Goal: Task Accomplishment & Management: Complete application form

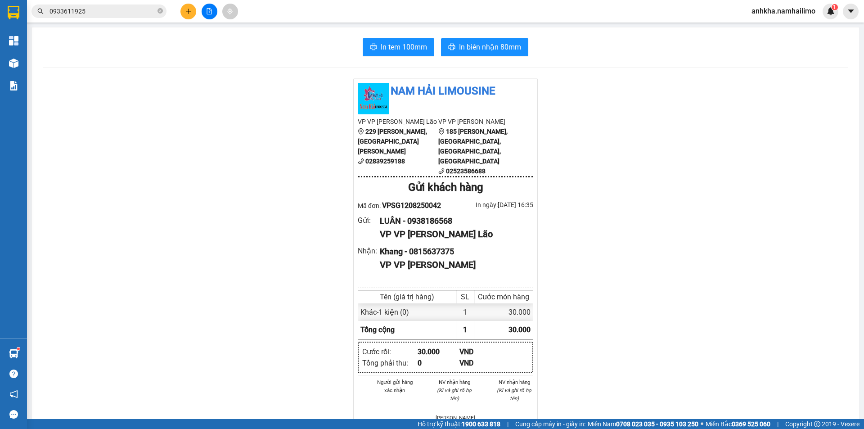
click at [104, 13] on input "0933611925" at bounding box center [103, 11] width 106 height 10
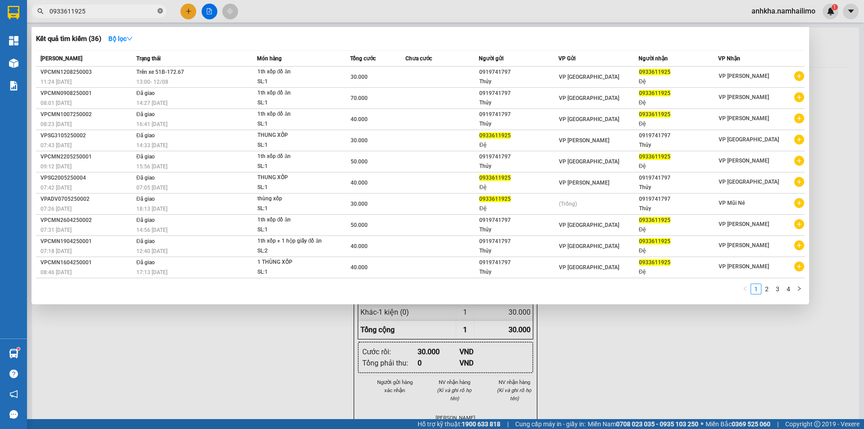
click at [163, 11] on span "0933611925" at bounding box center [99, 12] width 135 height 14
click at [161, 9] on icon "close-circle" at bounding box center [160, 10] width 5 height 5
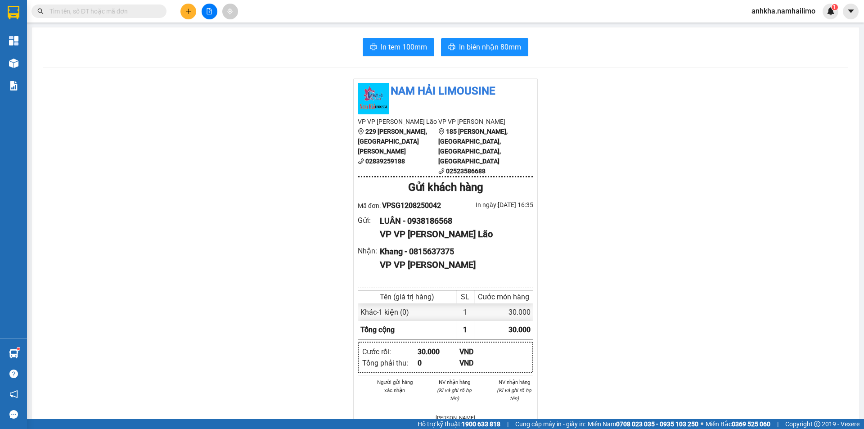
click at [136, 12] on input "text" at bounding box center [103, 11] width 106 height 10
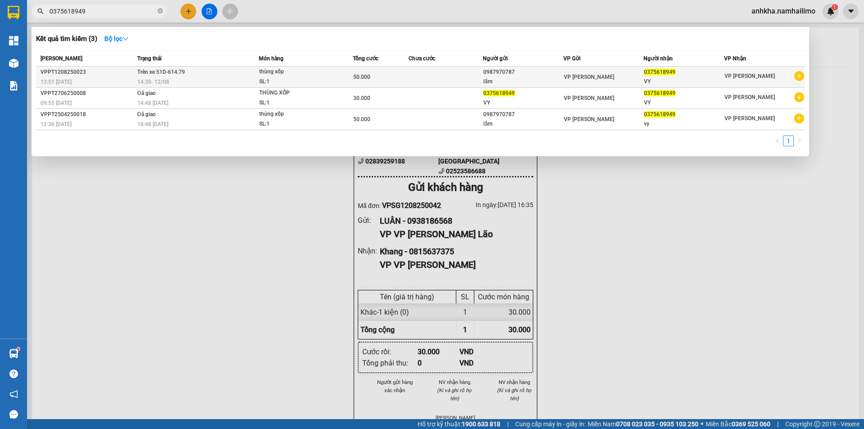
type input "0375618949"
click at [192, 71] on td "Trên xe 51D-614.79 14:30 [DATE]" at bounding box center [197, 77] width 124 height 21
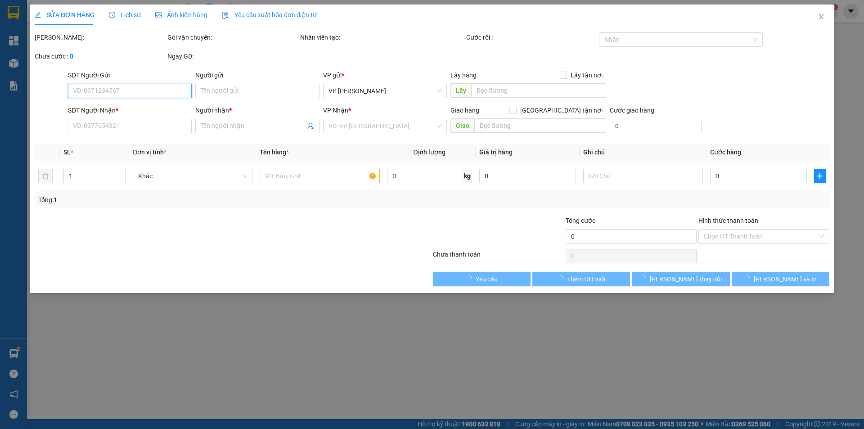
type input "0987970787"
type input "lắm"
type input "0375618949"
type input "VY"
type input "50.000"
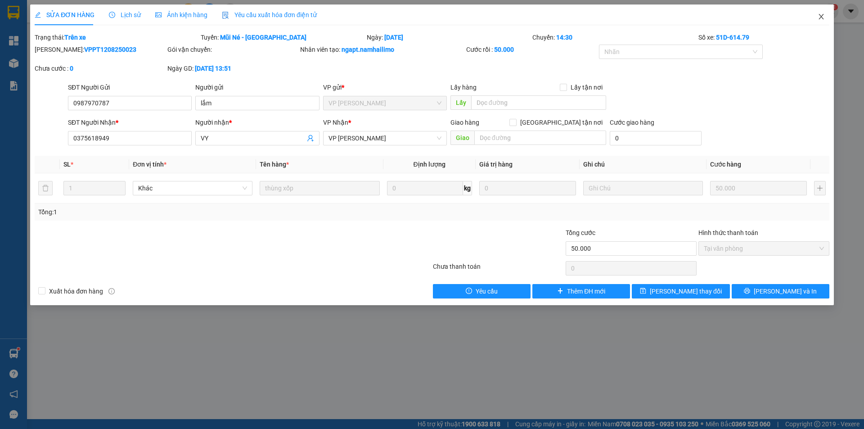
click at [817, 18] on span "Close" at bounding box center [821, 17] width 25 height 25
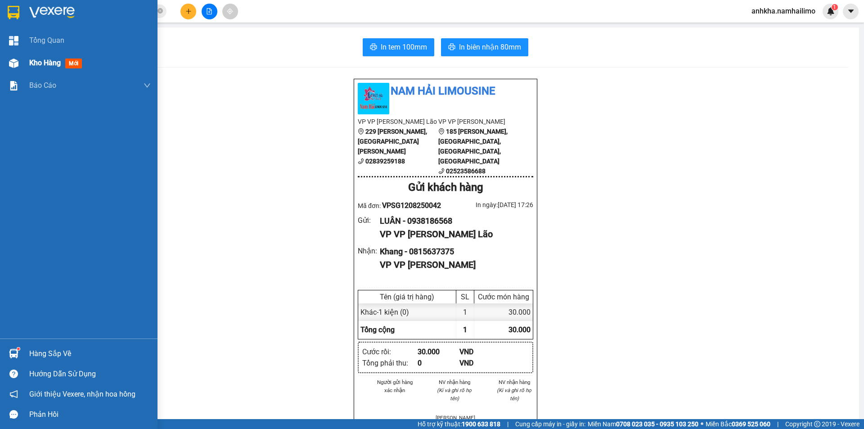
click at [15, 57] on div at bounding box center [14, 63] width 16 height 16
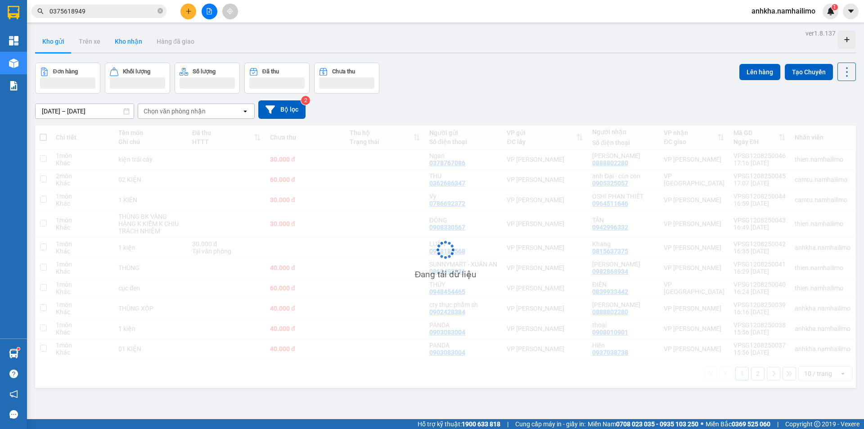
click at [132, 47] on button "Kho nhận" at bounding box center [129, 42] width 42 height 22
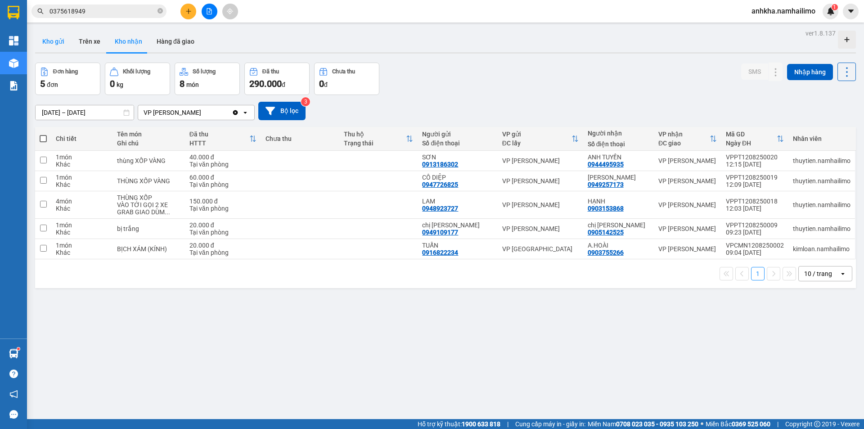
click at [68, 44] on button "Kho gửi" at bounding box center [53, 42] width 36 height 22
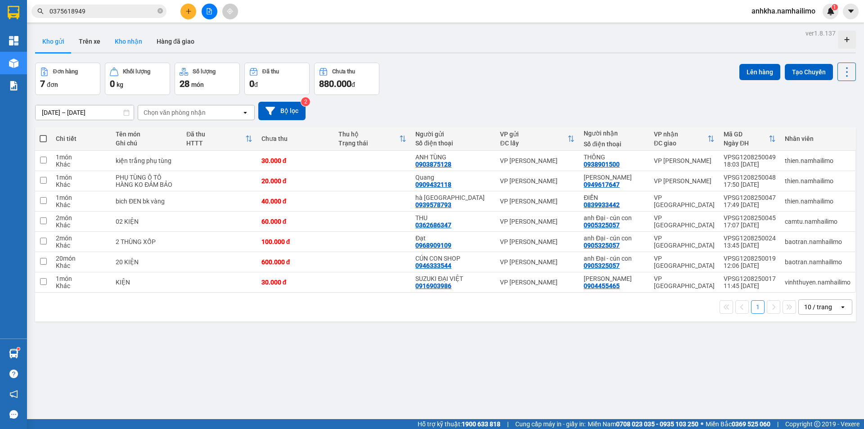
click at [122, 37] on button "Kho nhận" at bounding box center [129, 42] width 42 height 22
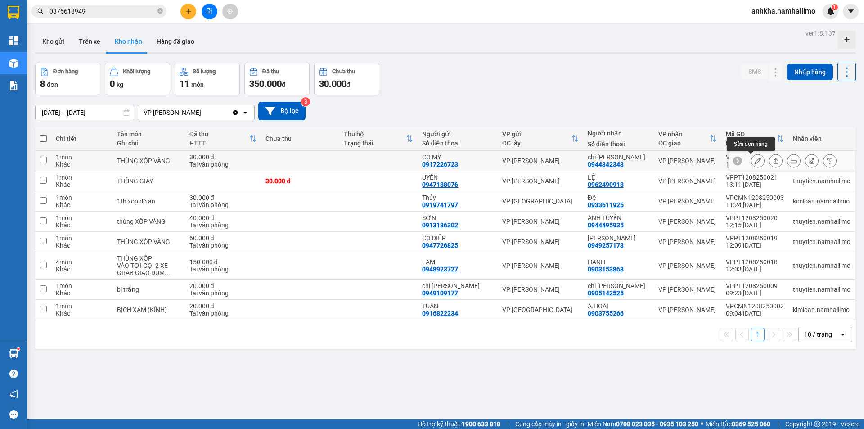
click at [755, 162] on icon at bounding box center [758, 161] width 6 height 6
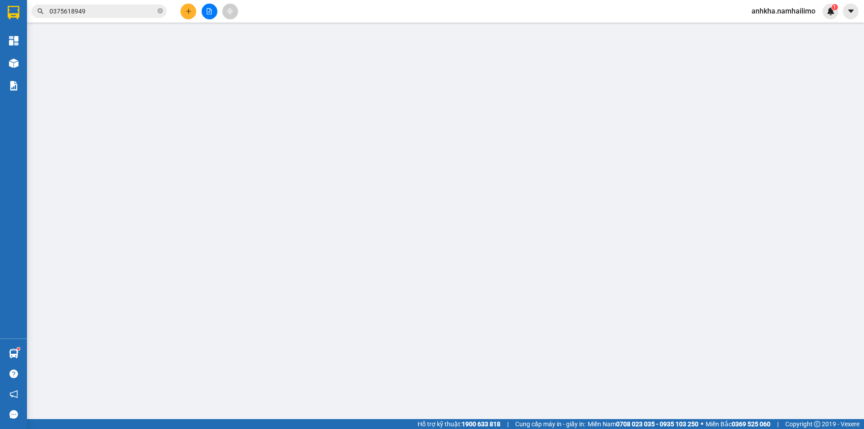
type input "0917226723"
type input "CÔ MỸ"
type input "0944342343"
type input "chị [PERSON_NAME]"
type input "30.000"
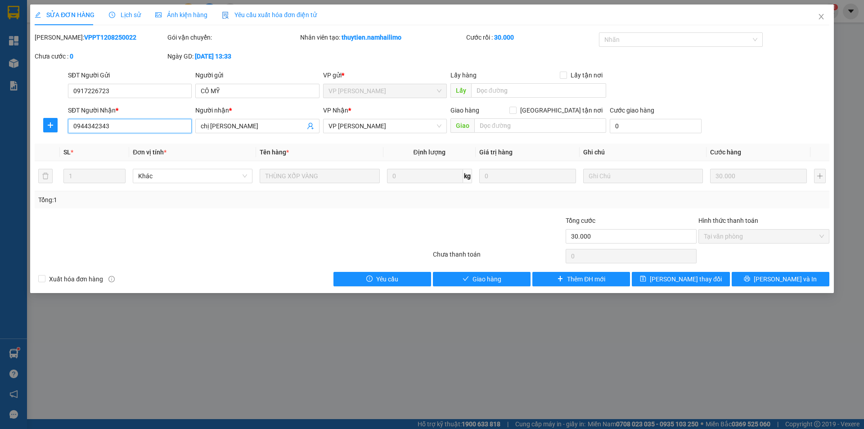
drag, startPoint x: 95, startPoint y: 124, endPoint x: 98, endPoint y: 128, distance: 4.9
click at [95, 125] on input "0944342343" at bounding box center [130, 126] width 124 height 14
type input "0944372343"
click at [676, 279] on span "[PERSON_NAME] thay đổi" at bounding box center [686, 279] width 72 height 10
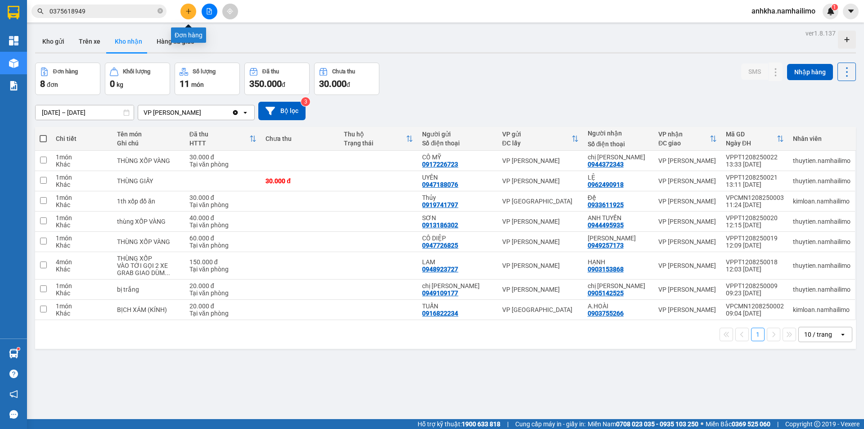
click at [189, 10] on icon "plus" at bounding box center [188, 11] width 6 height 6
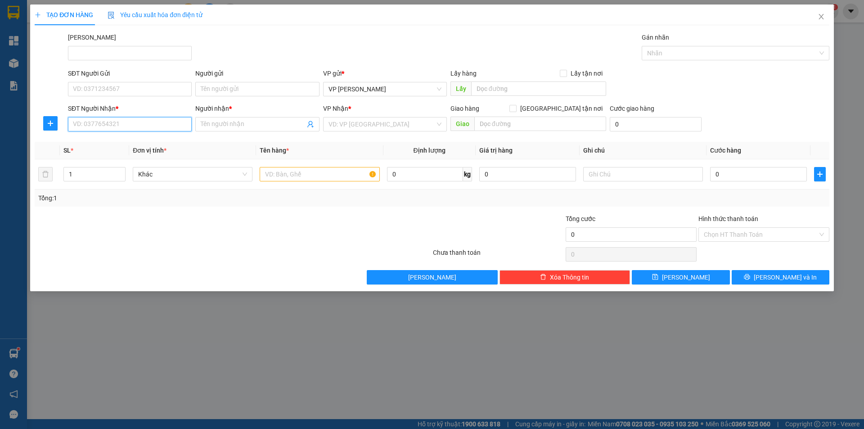
click at [133, 126] on input "SĐT Người Nhận *" at bounding box center [130, 124] width 124 height 14
click at [95, 143] on div "0982868934 - [PERSON_NAME]" at bounding box center [129, 142] width 113 height 10
type input "0982868934"
type input "[PERSON_NAME]"
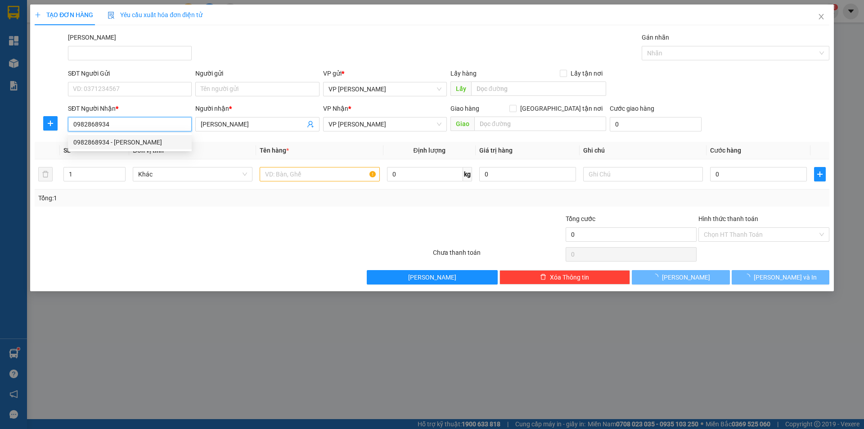
type input "40.000"
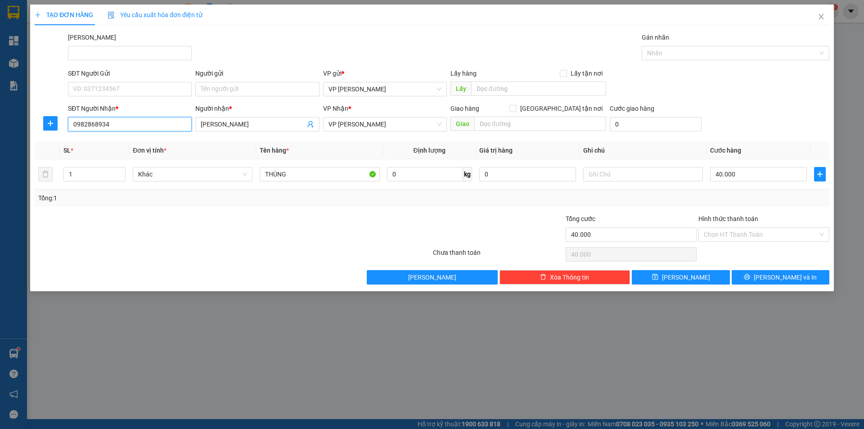
type input "0982868934"
click at [97, 80] on div "SĐT Người Gửi" at bounding box center [130, 75] width 124 height 14
click at [98, 88] on input "SĐT Người Gửi" at bounding box center [130, 89] width 124 height 14
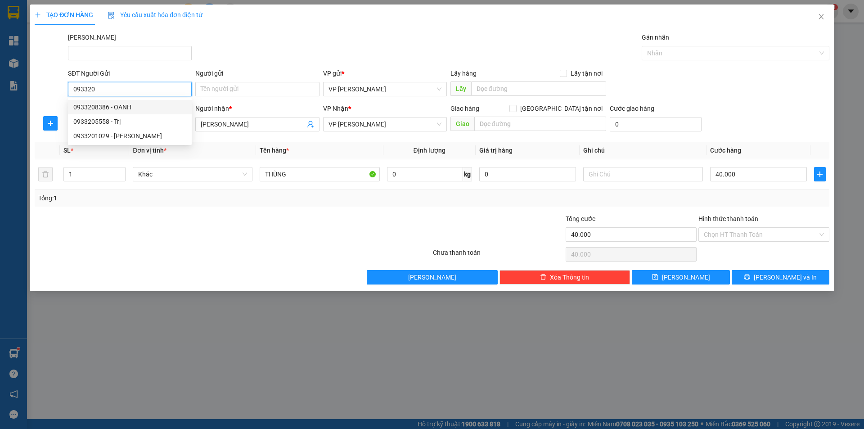
click at [104, 106] on div "0933208386 - OANH" at bounding box center [129, 107] width 113 height 10
type input "0933208386"
type input "OANH"
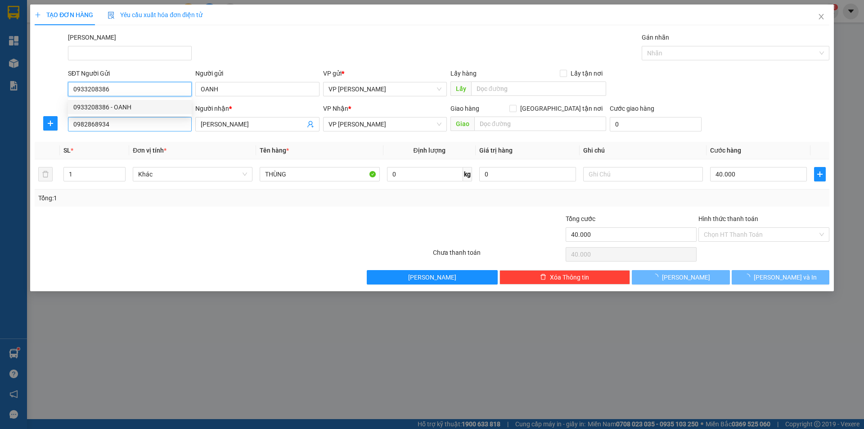
type input "30.000"
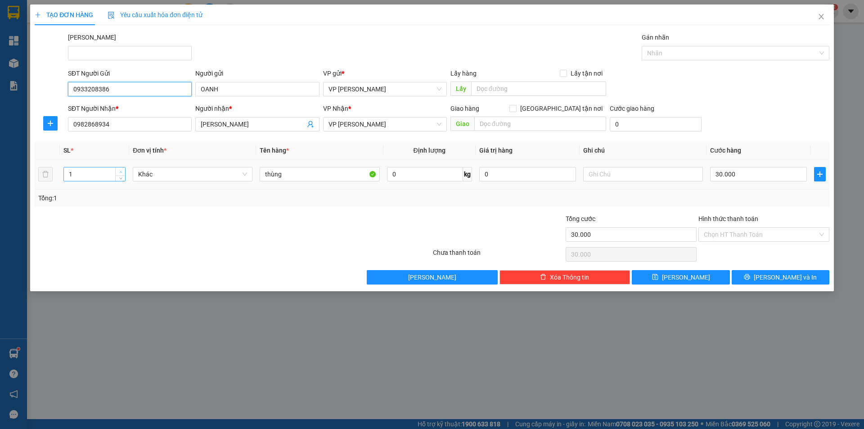
type input "0933208386"
type input "2"
click at [117, 172] on span "Increase Value" at bounding box center [120, 171] width 10 height 8
click at [262, 173] on input "thùng" at bounding box center [320, 174] width 120 height 14
type input "2 thùng"
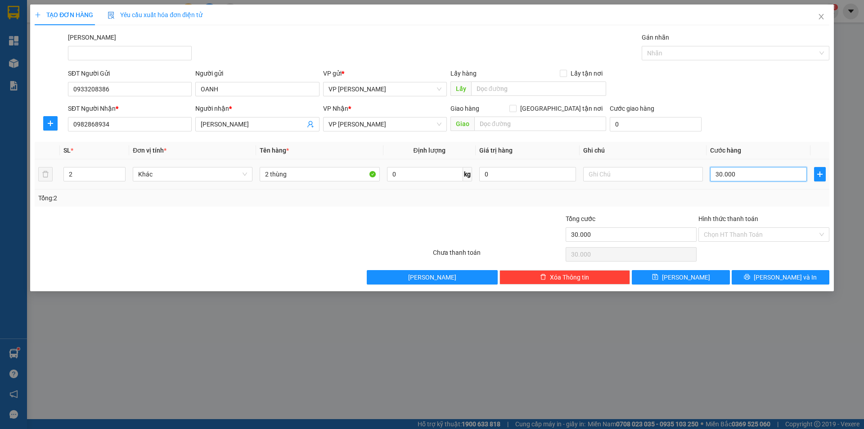
type input "8"
type input "80"
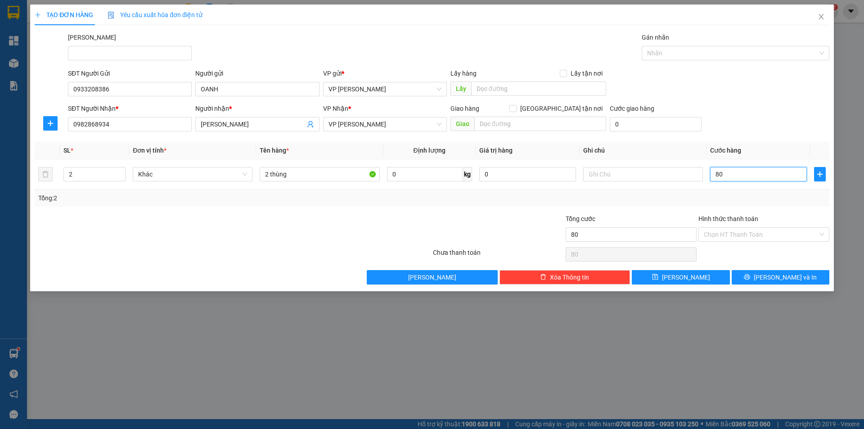
type input "80"
type input "80.000"
click at [774, 128] on div "SĐT Người Nhận * 0982868934 Người nhận * ngọc bích VP Nhận * VP [PERSON_NAME] G…" at bounding box center [448, 120] width 765 height 32
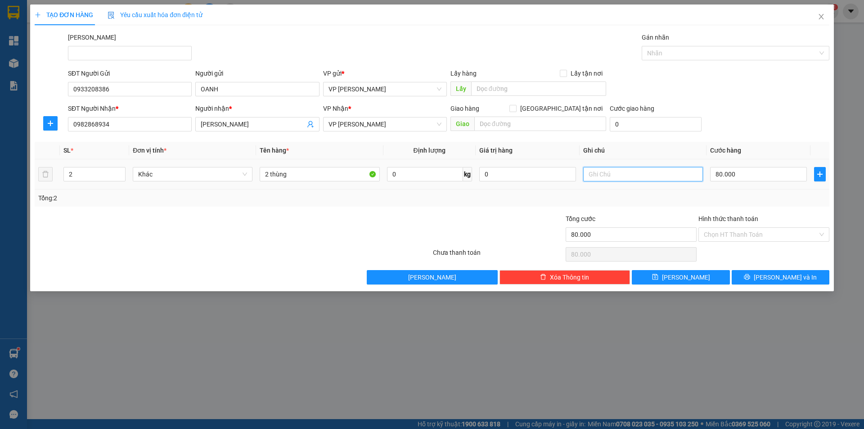
click at [607, 170] on input "text" at bounding box center [643, 174] width 120 height 14
type input "HÀNG KHÔNG ĐẢM BẢO"
click at [771, 280] on button "[PERSON_NAME] và In" at bounding box center [781, 277] width 98 height 14
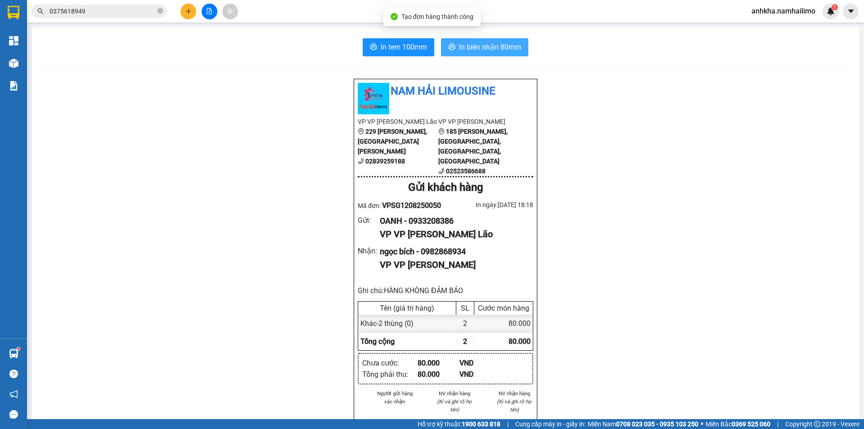
click at [472, 56] on button "In biên nhận 80mm" at bounding box center [484, 47] width 87 height 18
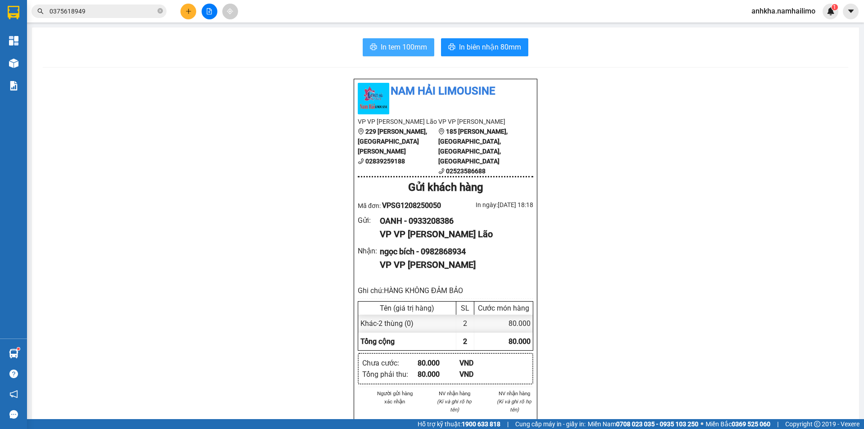
click at [388, 42] on span "In tem 100mm" at bounding box center [404, 46] width 46 height 11
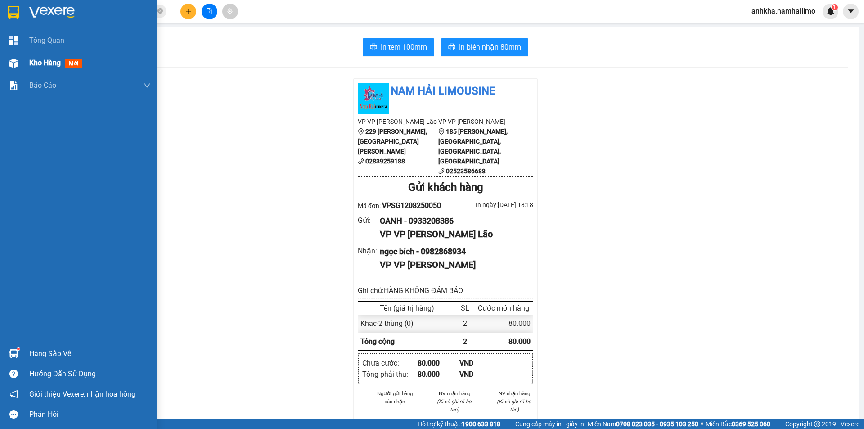
click at [17, 69] on div at bounding box center [14, 63] width 16 height 16
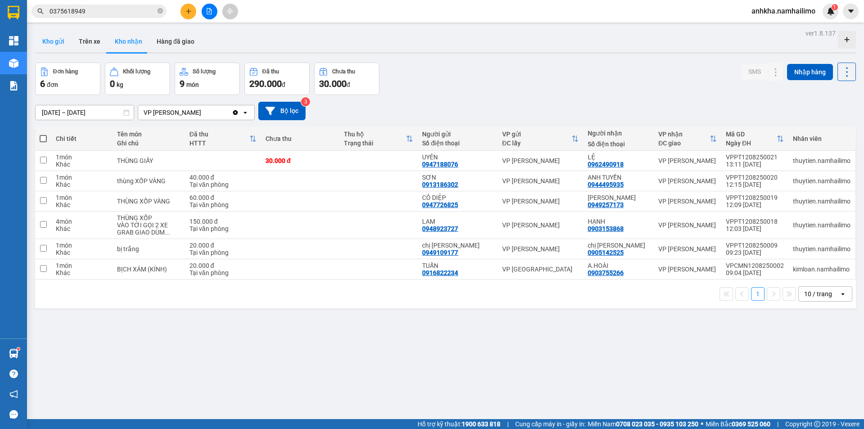
click at [64, 43] on button "Kho gửi" at bounding box center [53, 42] width 36 height 22
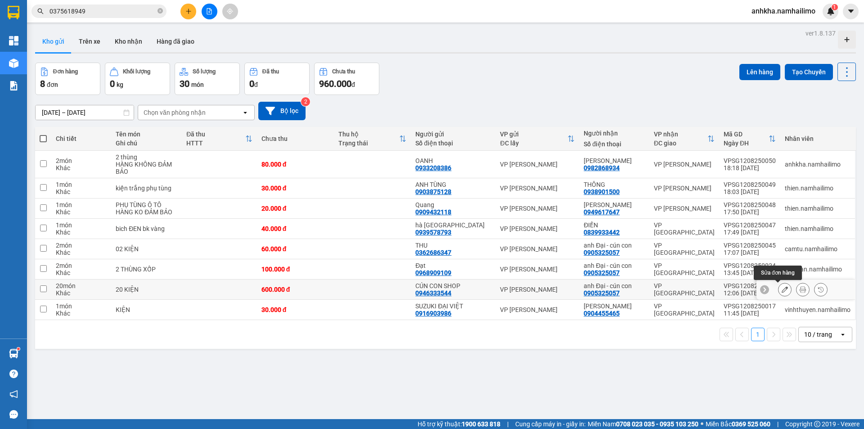
click at [782, 289] on icon at bounding box center [785, 289] width 6 height 6
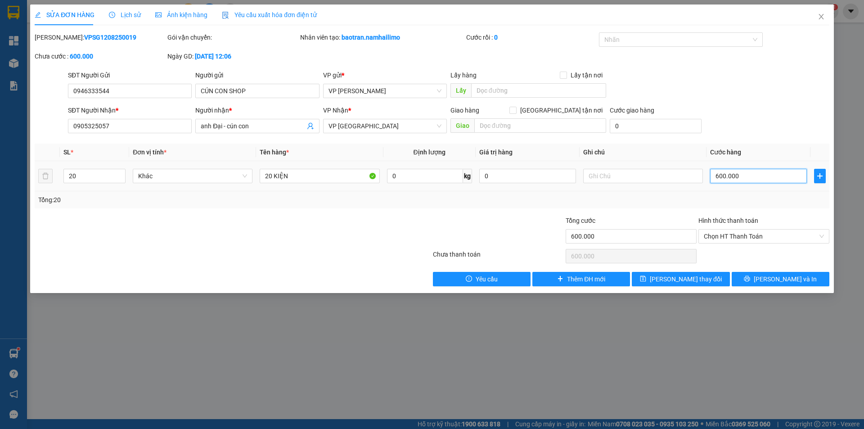
click at [735, 171] on input "600.000" at bounding box center [758, 176] width 97 height 14
type input "4"
type input "40"
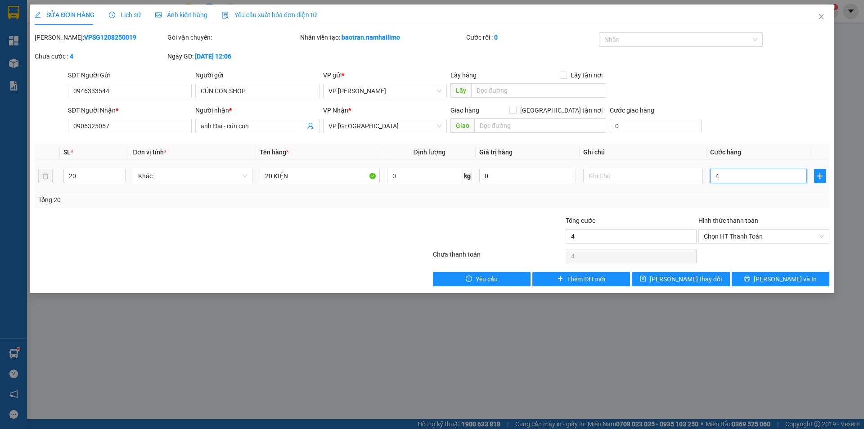
type input "40"
type input "400"
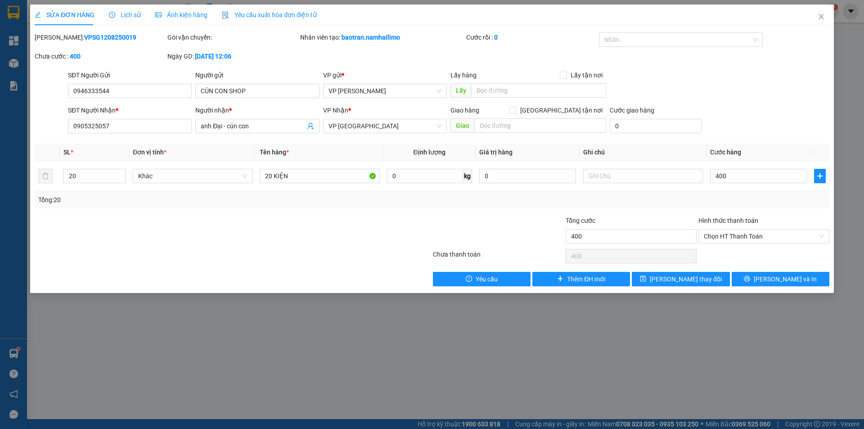
type input "400.000"
drag, startPoint x: 757, startPoint y: 121, endPoint x: 772, endPoint y: 172, distance: 53.4
click at [757, 122] on div "SĐT Người Nhận * 0905325057 Người nhận * anh Đại - cún con VP Nhận * VP [GEOGRA…" at bounding box center [448, 121] width 765 height 32
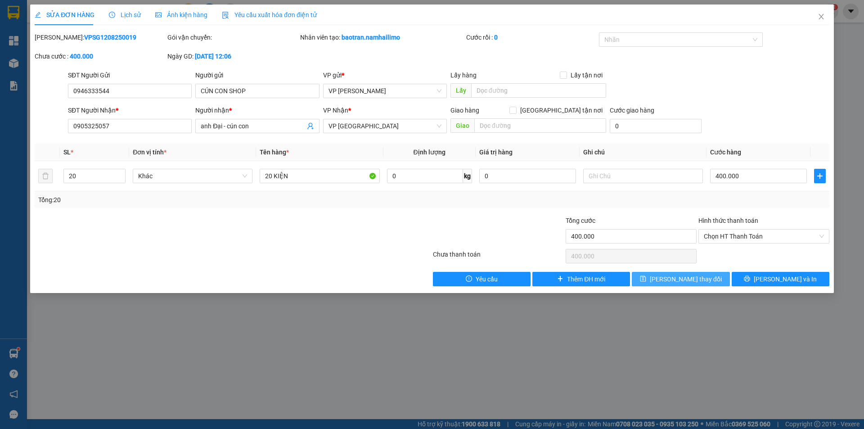
click at [688, 281] on span "[PERSON_NAME] thay đổi" at bounding box center [686, 279] width 72 height 10
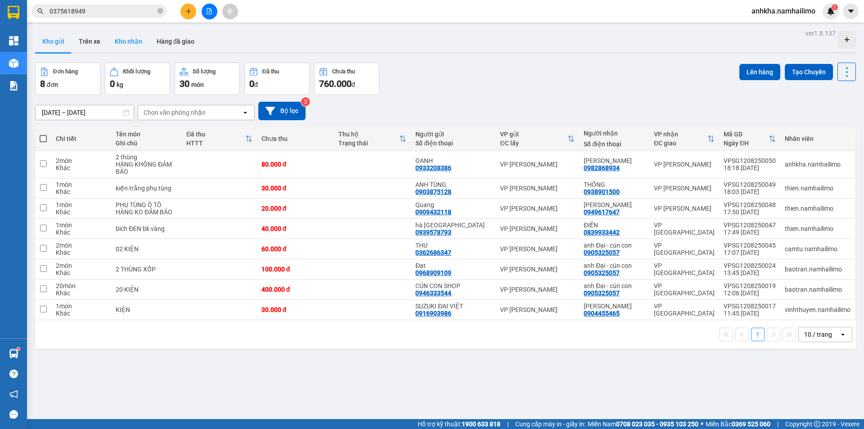
click at [127, 38] on button "Kho nhận" at bounding box center [129, 42] width 42 height 22
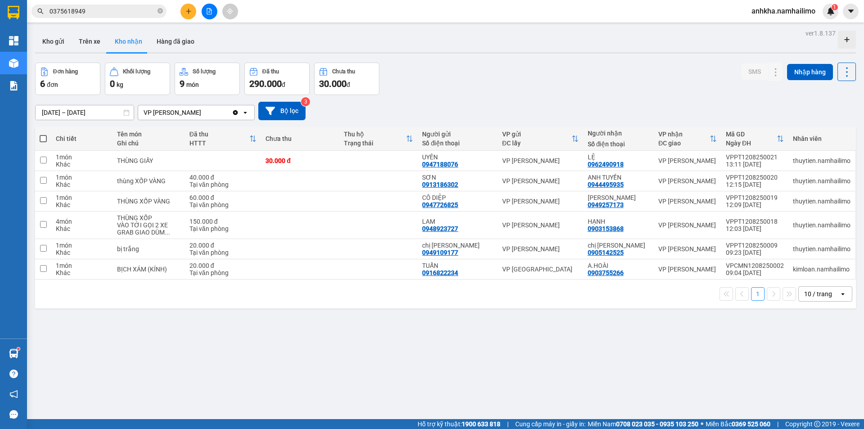
click at [187, 15] on button at bounding box center [188, 12] width 16 height 16
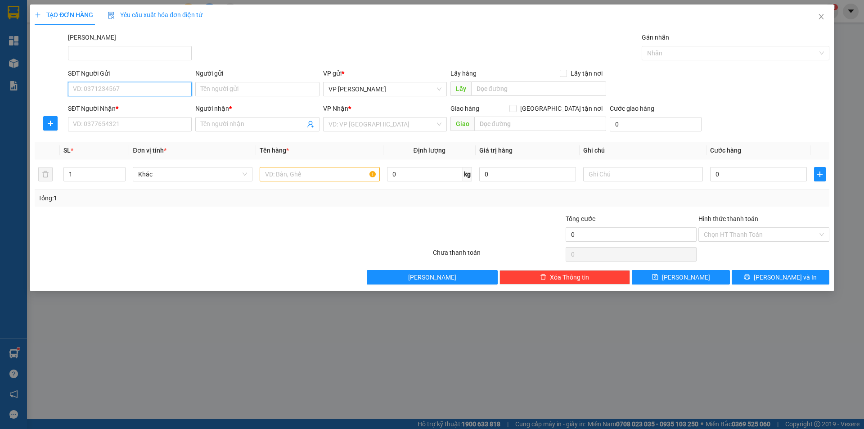
click at [113, 86] on input "SĐT Người Gửi" at bounding box center [130, 89] width 124 height 14
paste input "0813496044"
type input "0813496044"
click at [109, 125] on input "SĐT Người Nhận *" at bounding box center [130, 124] width 124 height 14
paste input "0813496044"
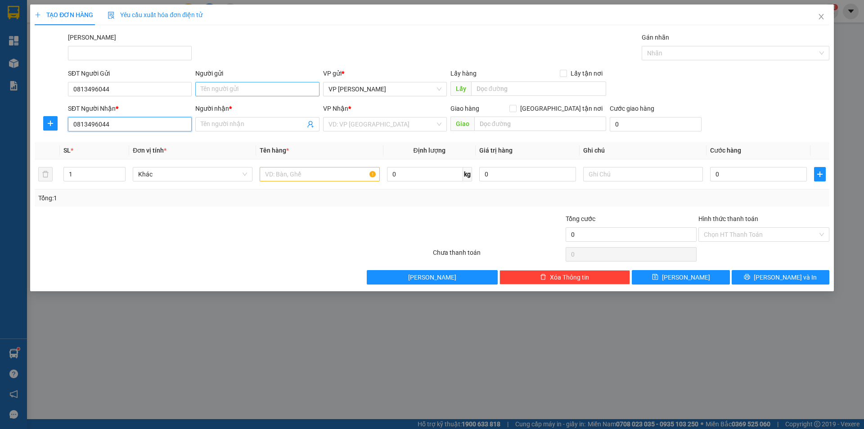
type input "0813496044"
click at [250, 90] on input "Người gửi" at bounding box center [257, 89] width 124 height 14
click at [226, 90] on input "Người gửi" at bounding box center [257, 89] width 124 height 14
paste input "[PERSON_NAME]-1980"
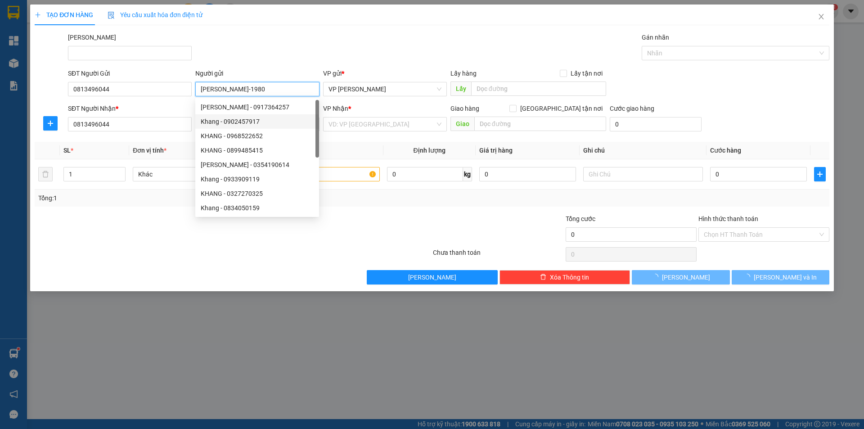
type input "[PERSON_NAME]-1980"
click at [160, 236] on div at bounding box center [167, 230] width 266 height 32
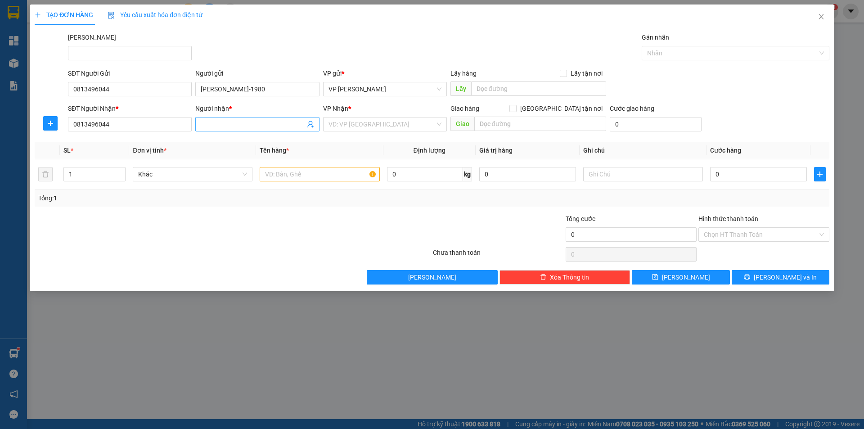
click at [230, 124] on input "Người nhận *" at bounding box center [253, 124] width 104 height 10
paste input "[PERSON_NAME]-1980"
type input "[PERSON_NAME]-1980"
click at [345, 125] on input "search" at bounding box center [382, 124] width 107 height 14
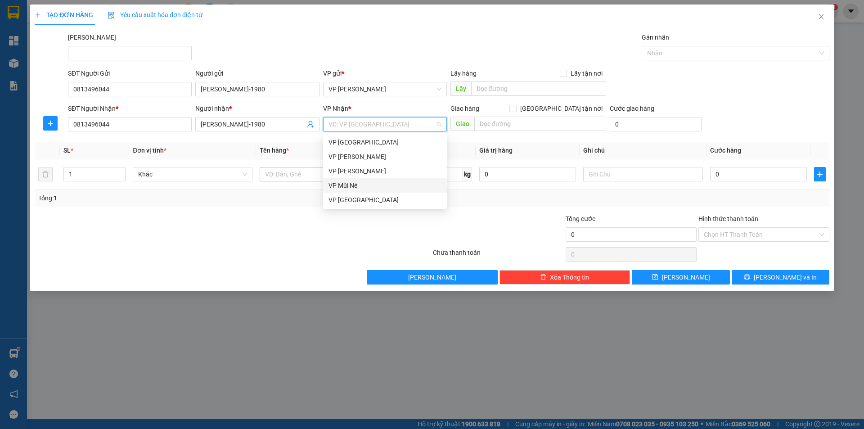
click at [372, 184] on div "VP Mũi Né" at bounding box center [385, 185] width 113 height 10
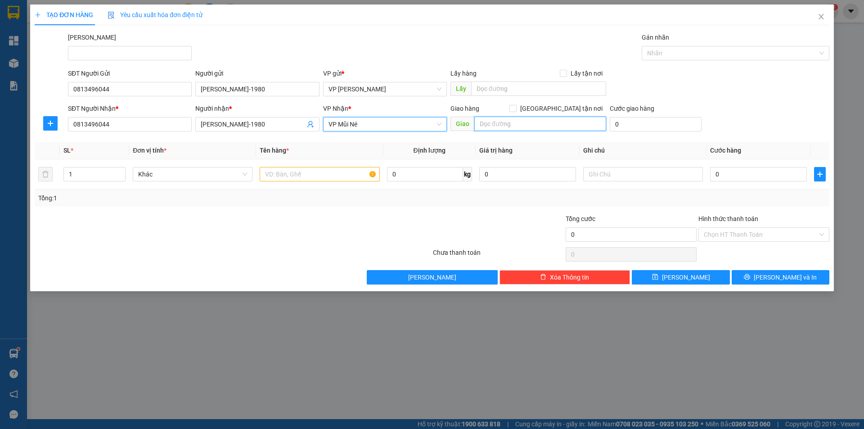
click at [516, 126] on input "text" at bounding box center [540, 124] width 132 height 14
click at [516, 127] on input "93a" at bounding box center [540, 124] width 132 height 14
type input "93A NĐC"
click at [308, 175] on input "text" at bounding box center [320, 174] width 120 height 14
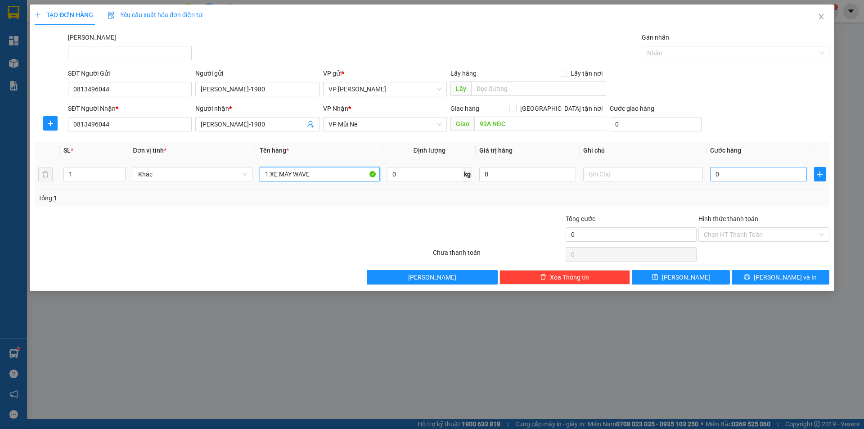
type input "1 XE MÁY WAVE"
click at [723, 172] on input "0" at bounding box center [758, 174] width 97 height 14
type input "2"
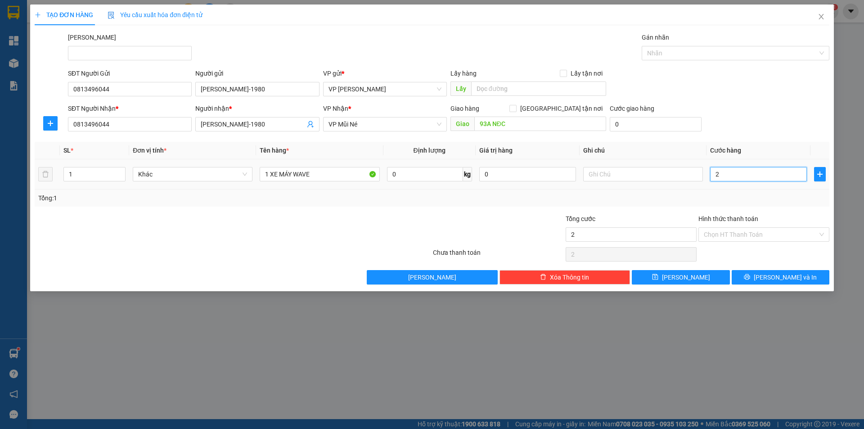
type input "25"
type input "250"
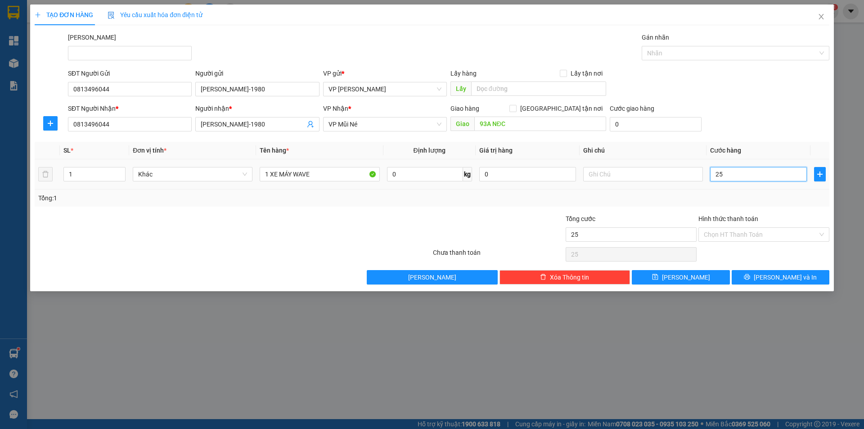
type input "250"
type input "250.000"
click at [635, 230] on input "250.000" at bounding box center [631, 234] width 131 height 14
click at [768, 240] on input "Hình thức thanh toán" at bounding box center [761, 235] width 114 height 14
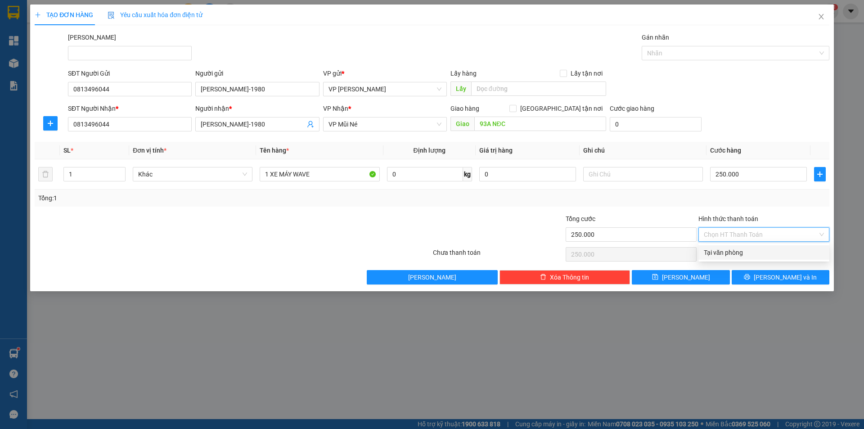
click at [751, 250] on div "Tại văn phòng" at bounding box center [764, 253] width 120 height 10
type input "0"
click at [750, 279] on icon "printer" at bounding box center [747, 277] width 6 height 6
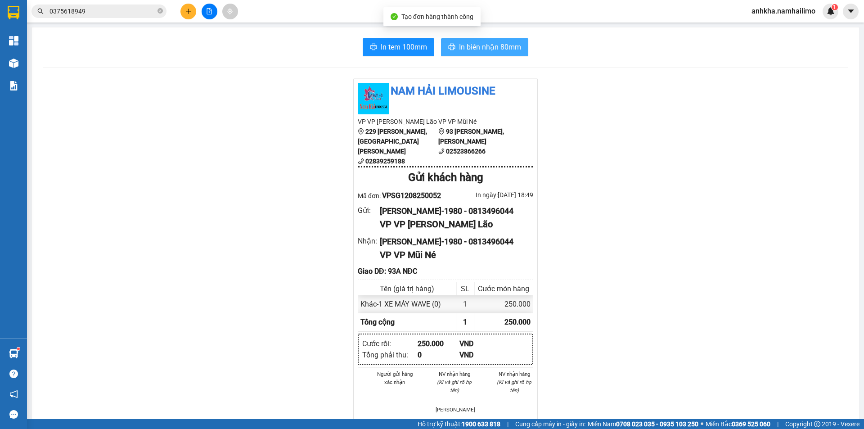
click at [463, 49] on span "In biên nhận 80mm" at bounding box center [490, 46] width 62 height 11
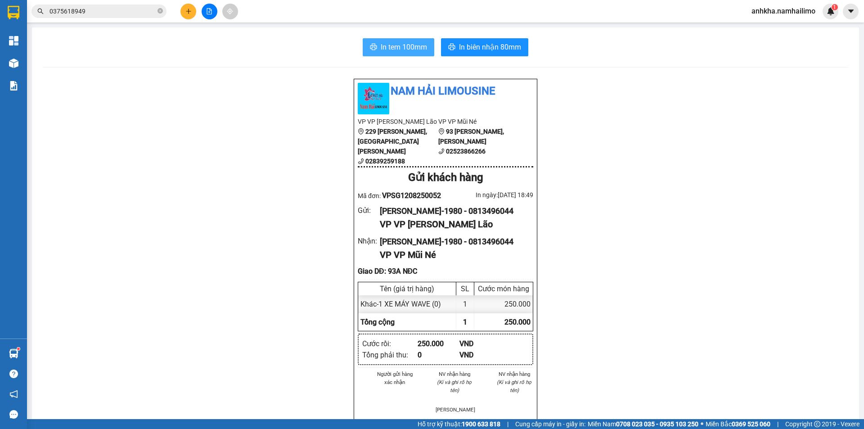
click at [407, 47] on span "In tem 100mm" at bounding box center [404, 46] width 46 height 11
click at [95, 9] on input "0375618949" at bounding box center [103, 11] width 106 height 10
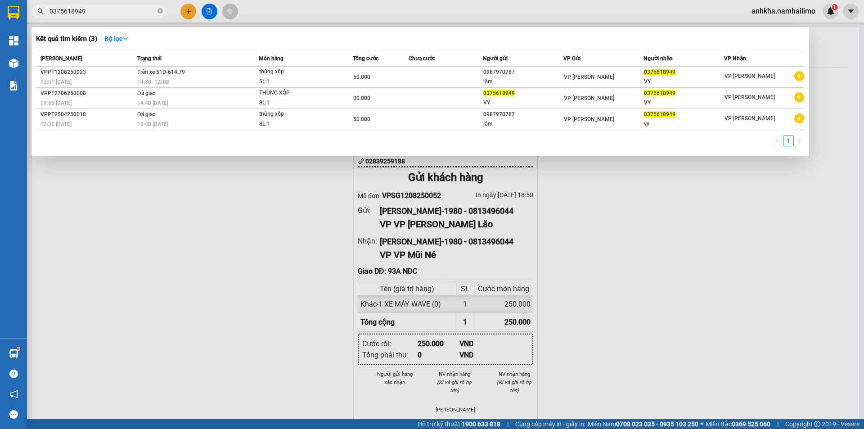
click at [95, 9] on input "0375618949" at bounding box center [103, 11] width 106 height 10
type input "0375618949"
click at [205, 74] on td "Trên xe 51D-614.79 14:30 [DATE]" at bounding box center [197, 77] width 124 height 21
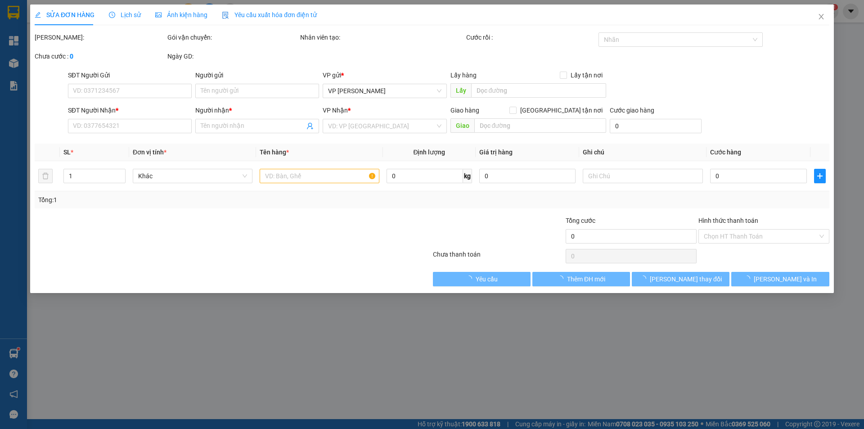
type input "0987970787"
type input "lắm"
type input "0375618949"
type input "VY"
type input "50.000"
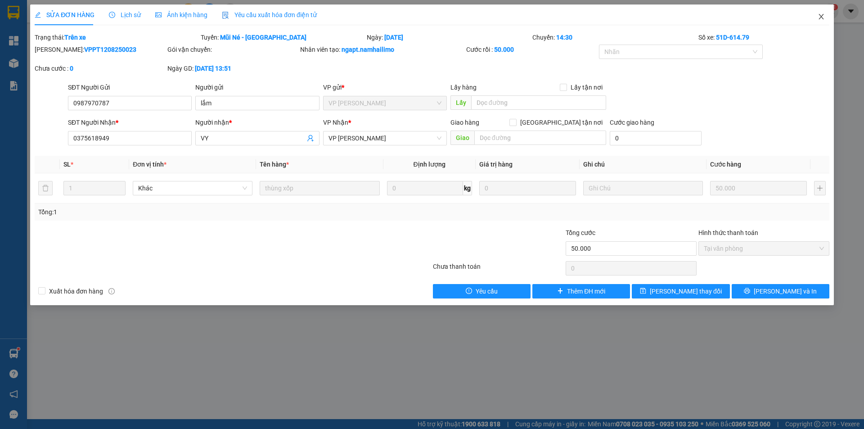
click at [825, 18] on icon "close" at bounding box center [821, 16] width 7 height 7
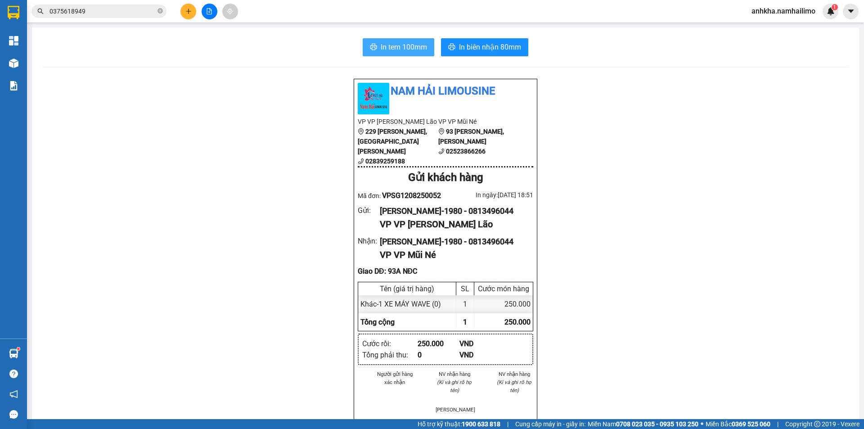
click at [392, 50] on span "In tem 100mm" at bounding box center [404, 46] width 46 height 11
click at [187, 13] on icon "plus" at bounding box center [188, 11] width 6 height 6
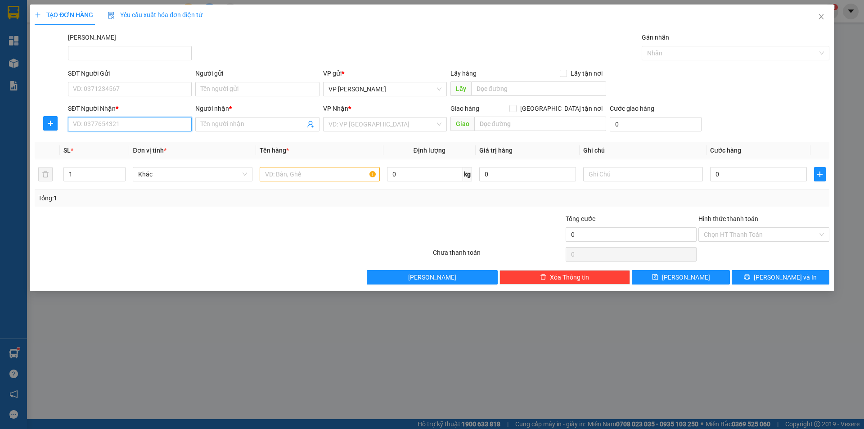
click at [89, 124] on input "SĐT Người Nhận *" at bounding box center [130, 124] width 124 height 14
click at [72, 126] on input "8821" at bounding box center [130, 124] width 124 height 14
drag, startPoint x: 120, startPoint y: 121, endPoint x: 54, endPoint y: 127, distance: 66.0
click at [54, 127] on div "SĐT Người Nhận * 084196008821 084196008821 Người nhận * Tên người nhận VP Nhận …" at bounding box center [432, 120] width 797 height 32
type input "024196008821"
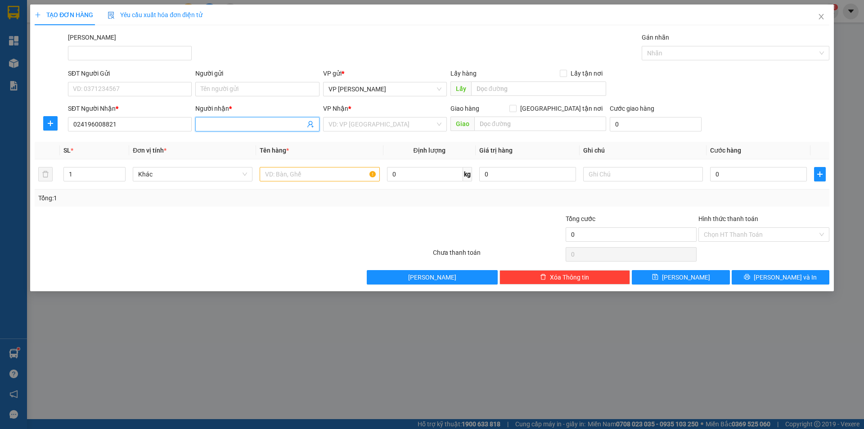
click at [253, 127] on input "Người nhận *" at bounding box center [253, 124] width 104 height 10
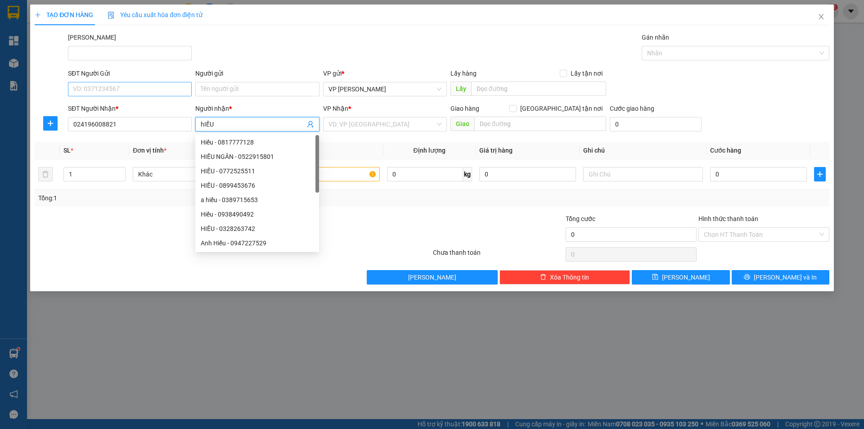
type input "hIẾU"
click at [117, 84] on input "SĐT Người Gửi" at bounding box center [130, 89] width 124 height 14
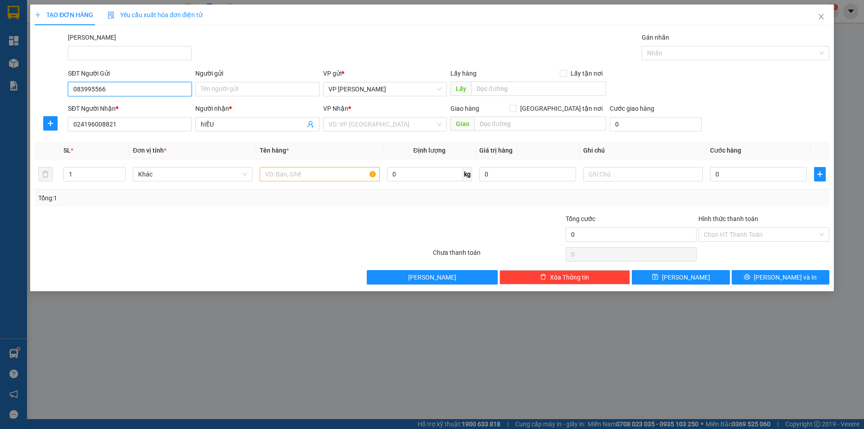
type input "0839955666"
click at [118, 103] on div "0839955666 - Cty TNHH TM [GEOGRAPHIC_DATA][PERSON_NAME]" at bounding box center [167, 107] width 189 height 10
type input "Cty TNHH TM [GEOGRAPHIC_DATA][PERSON_NAME]"
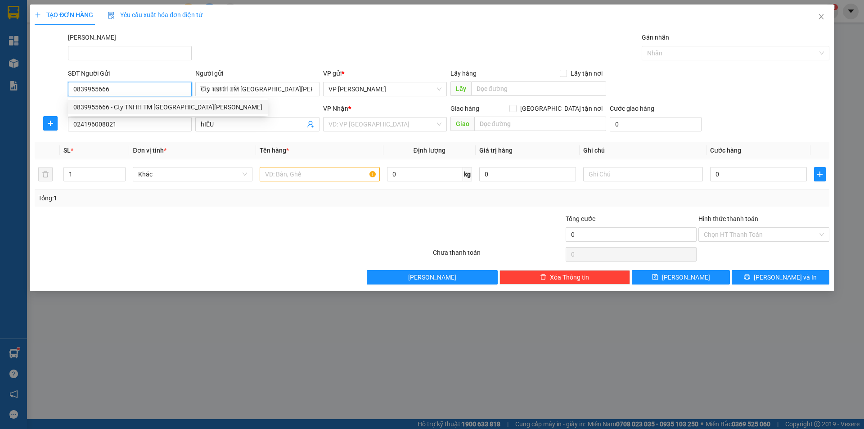
type input "120.000"
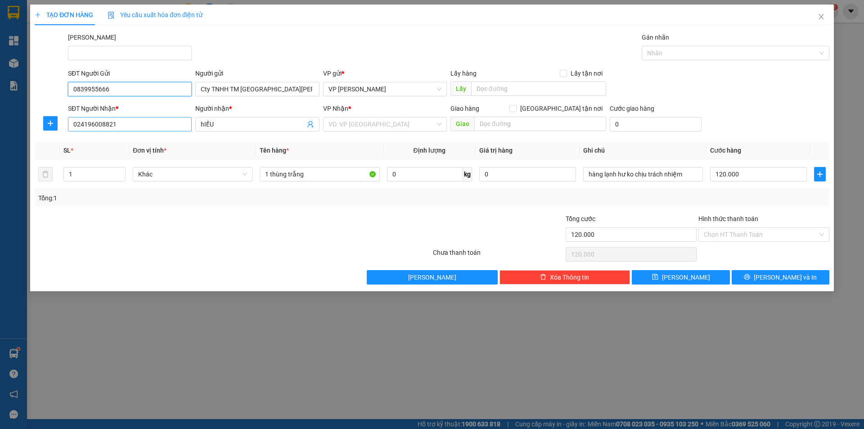
type input "0839955666"
click at [150, 122] on input "024196008821" at bounding box center [130, 124] width 124 height 14
click at [99, 144] on div "0562596888 - Hiếu Bùi" at bounding box center [129, 142] width 113 height 10
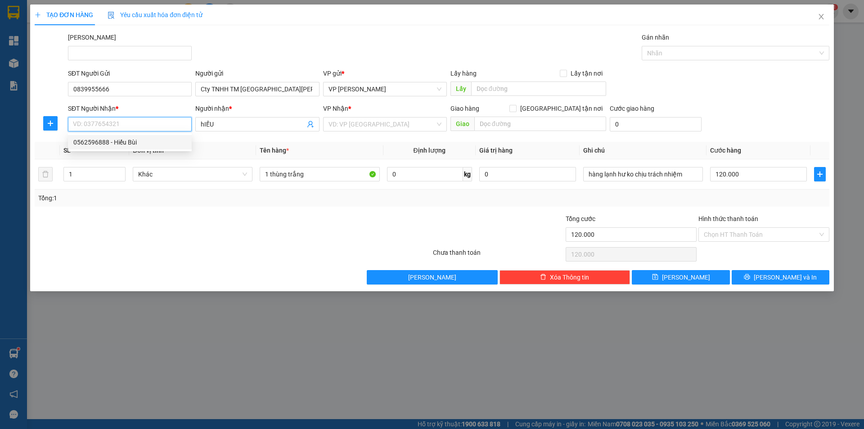
type input "0562596888"
type input "Hiếu Bùi"
type input "0562596888"
click at [119, 172] on icon "up" at bounding box center [120, 172] width 3 height 3
type input "3"
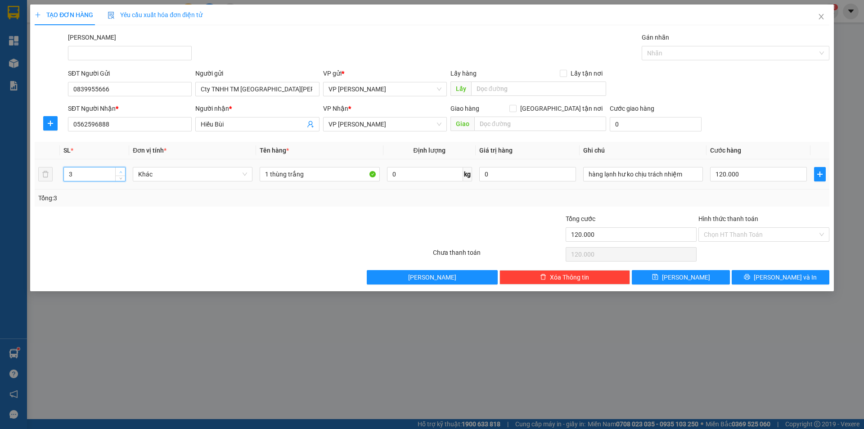
click at [119, 172] on icon "up" at bounding box center [120, 172] width 3 height 3
drag, startPoint x: 266, startPoint y: 174, endPoint x: 257, endPoint y: 176, distance: 9.3
click at [257, 176] on td "1 thùng trắng" at bounding box center [319, 174] width 127 height 30
click at [304, 175] on input "3 thùng trắng" at bounding box center [320, 174] width 120 height 14
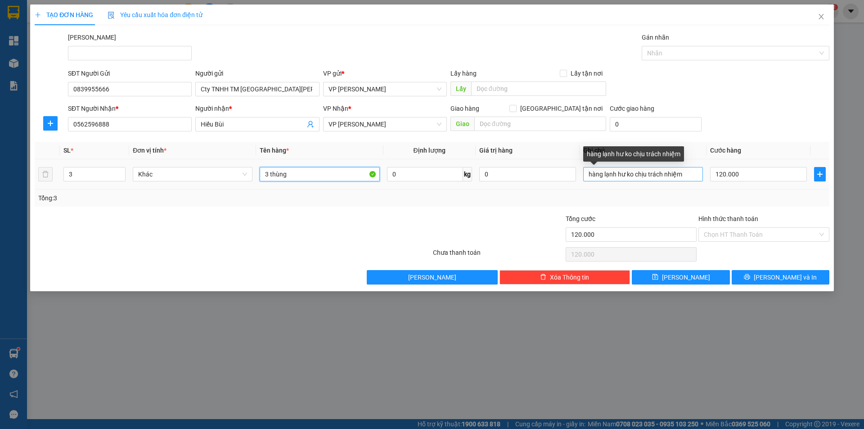
type input "3 thùng"
drag, startPoint x: 683, startPoint y: 176, endPoint x: 475, endPoint y: 213, distance: 211.6
click at [479, 212] on div "Transit Pickup Surcharge Ids Transit Deliver Surcharge Ids Transit Deliver Surc…" at bounding box center [432, 158] width 795 height 252
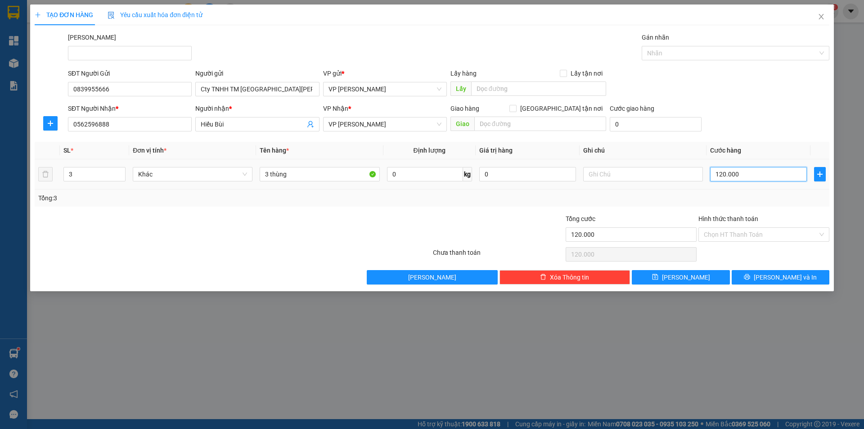
type input "9"
type input "90"
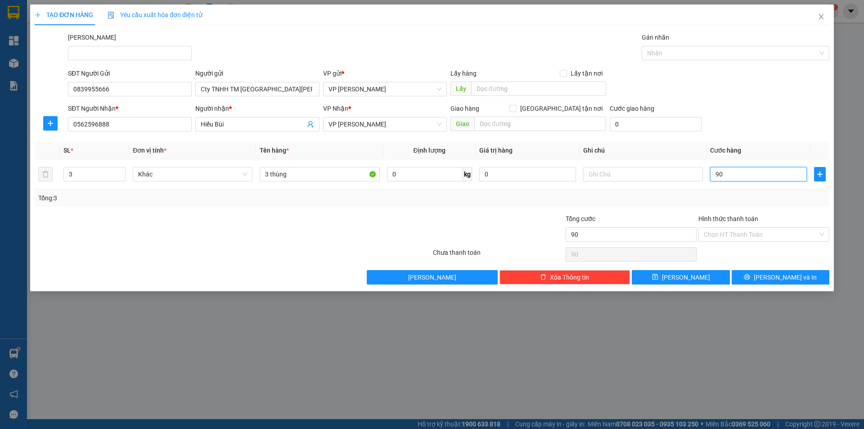
type input "90"
type input "90.000"
click at [704, 198] on div "Tổng: 3" at bounding box center [432, 198] width 788 height 10
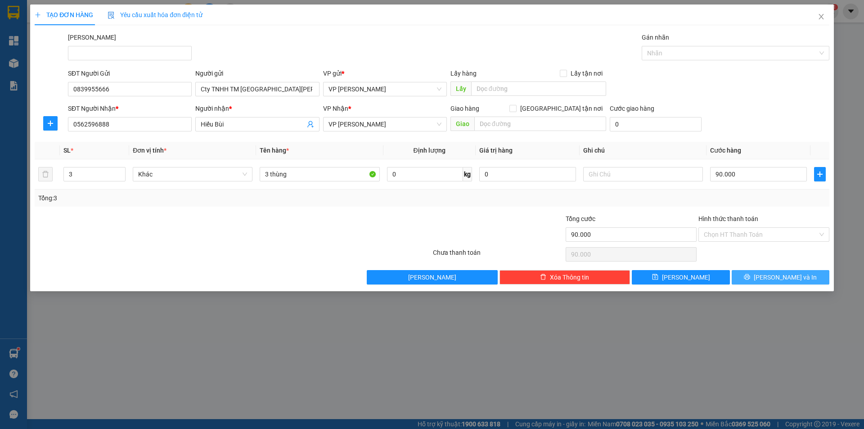
click at [756, 275] on button "[PERSON_NAME] và In" at bounding box center [781, 277] width 98 height 14
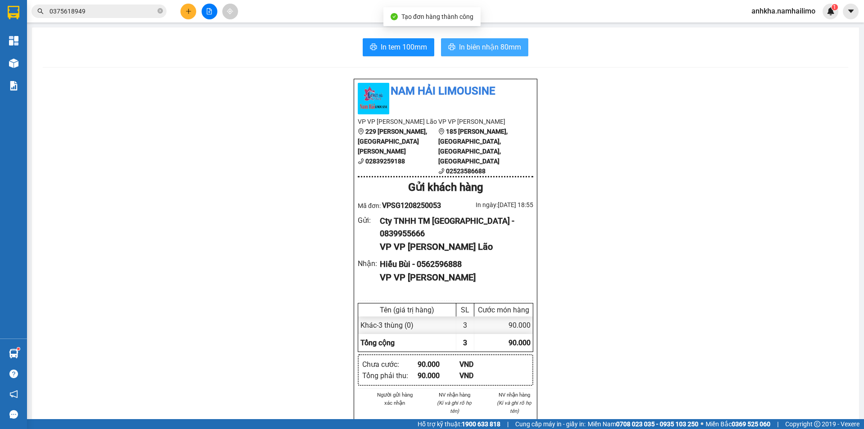
click at [476, 42] on span "In biên nhận 80mm" at bounding box center [490, 46] width 62 height 11
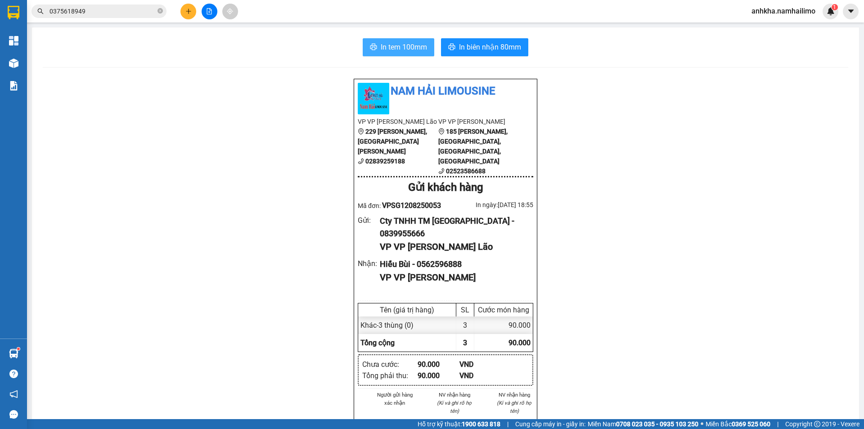
click at [397, 55] on button "In tem 100mm" at bounding box center [399, 47] width 72 height 18
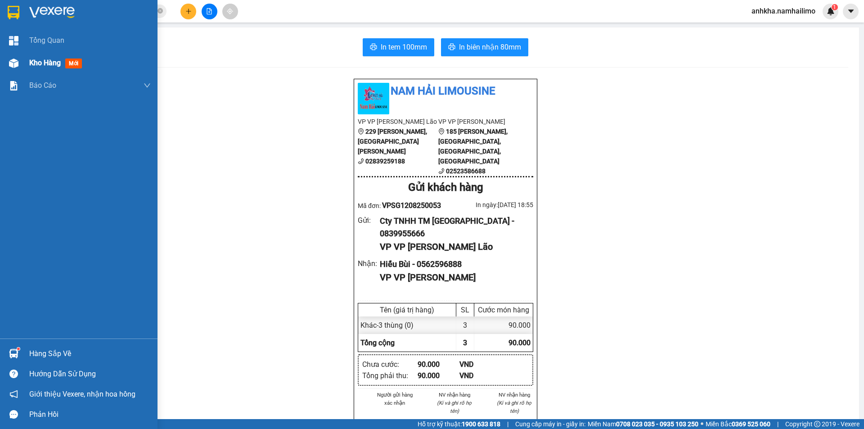
click at [35, 56] on div "Kho hàng mới" at bounding box center [90, 63] width 122 height 23
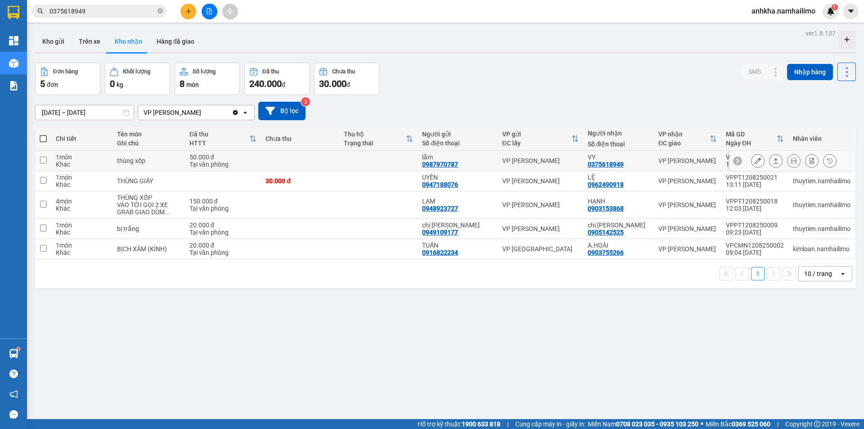
click at [754, 160] on button at bounding box center [758, 161] width 13 height 16
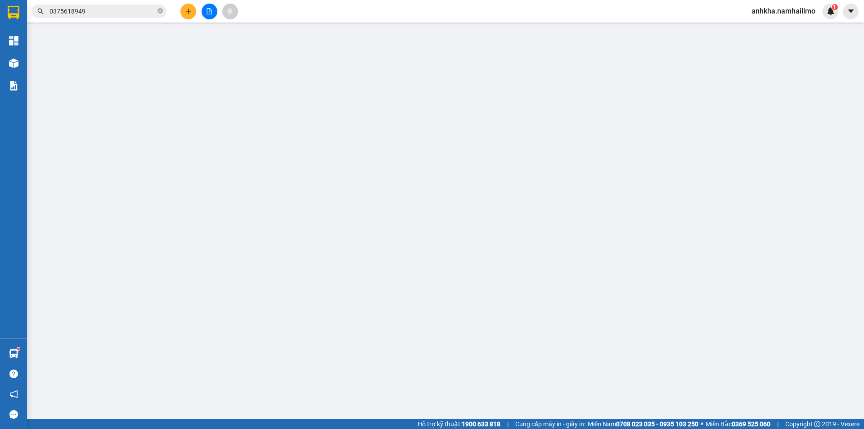
type input "0987970787"
type input "lắm"
type input "0375618949"
type input "VY"
type input "50.000"
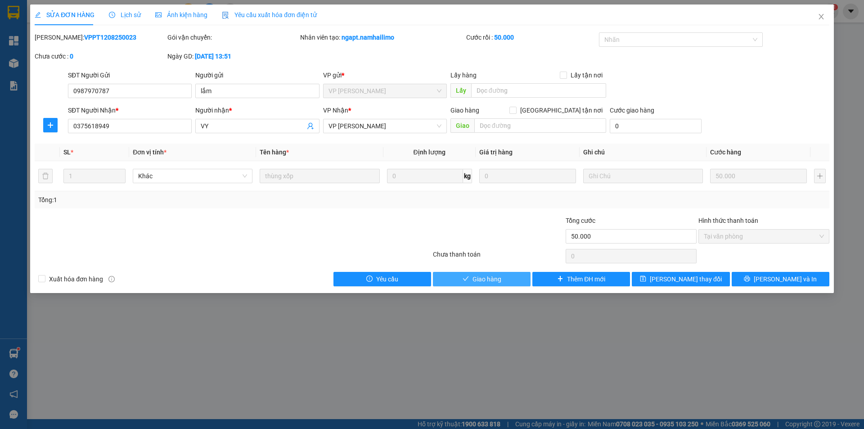
click at [495, 277] on span "Giao hàng" at bounding box center [487, 279] width 29 height 10
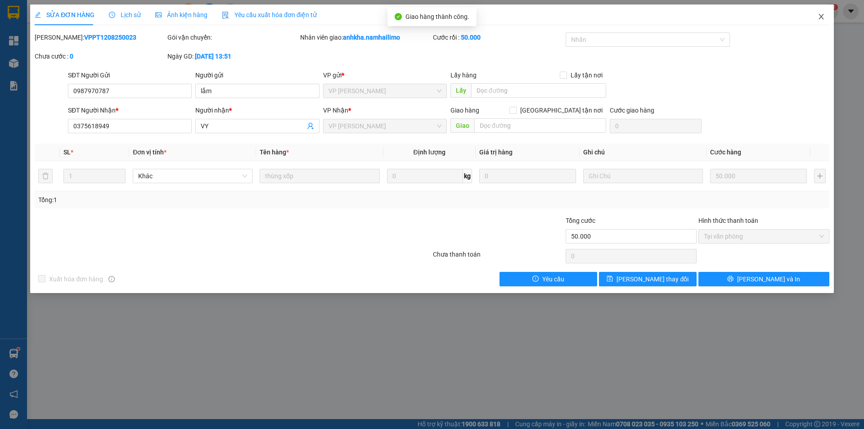
click at [819, 14] on icon "close" at bounding box center [821, 16] width 7 height 7
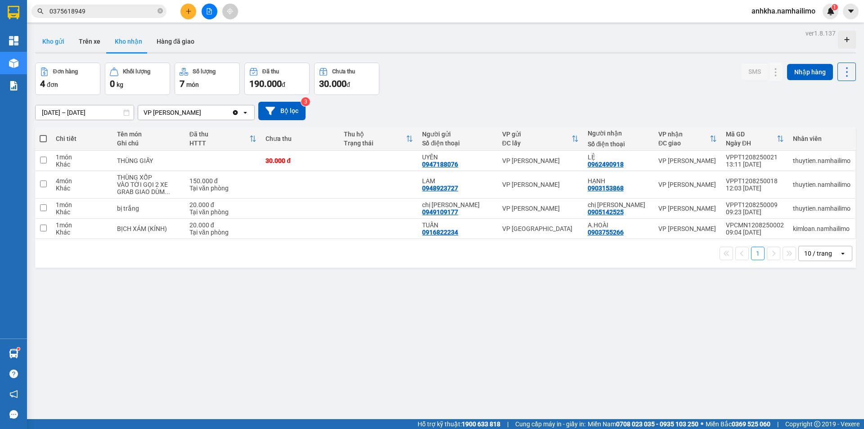
click at [54, 43] on button "Kho gửi" at bounding box center [53, 42] width 36 height 22
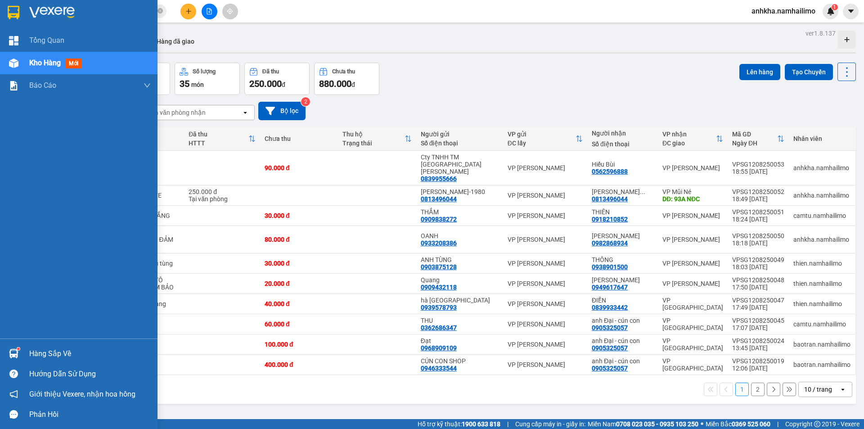
click at [35, 361] on div "Hàng sắp về" at bounding box center [79, 353] width 158 height 20
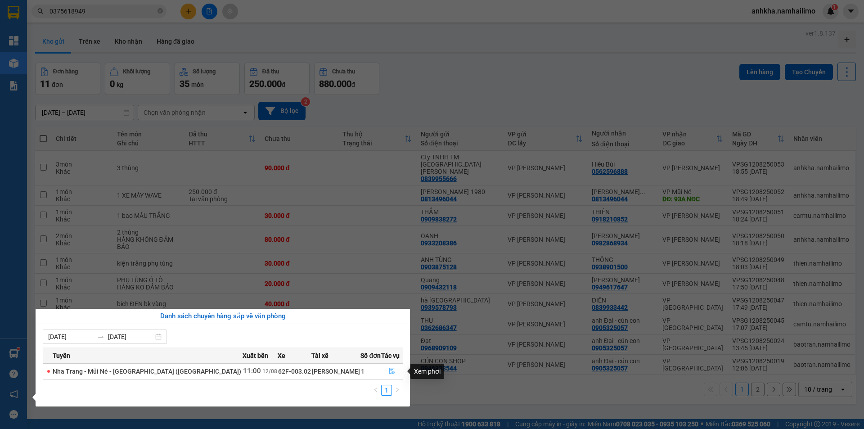
click at [389, 365] on button "button" at bounding box center [392, 371] width 21 height 14
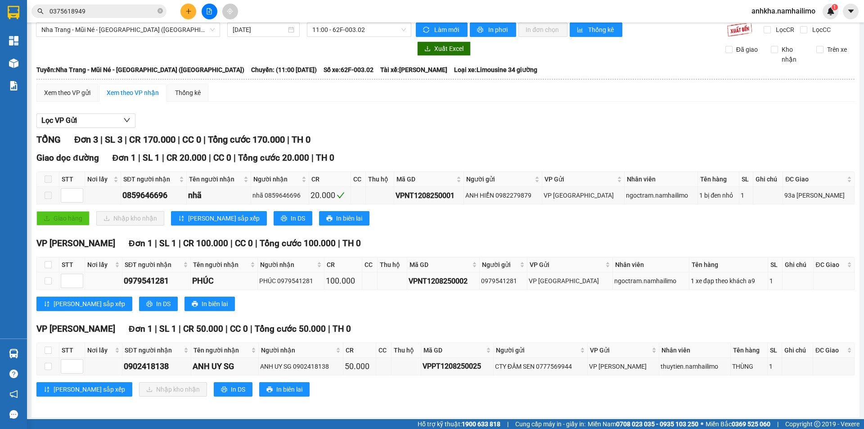
scroll to position [12, 0]
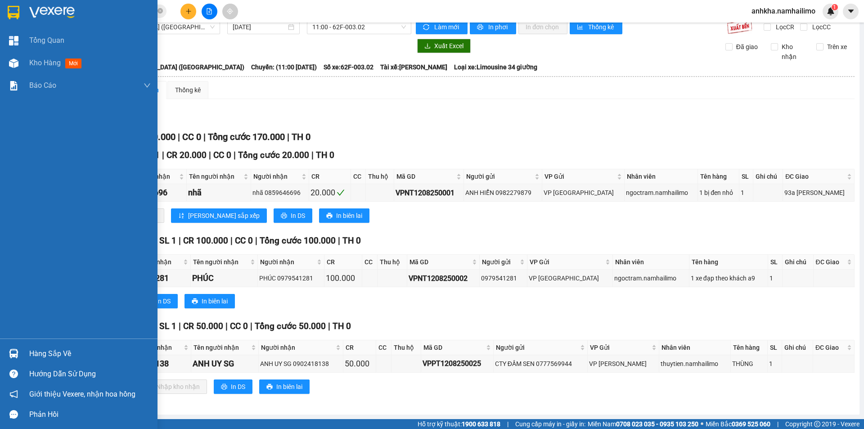
click at [16, 355] on img at bounding box center [13, 353] width 9 height 9
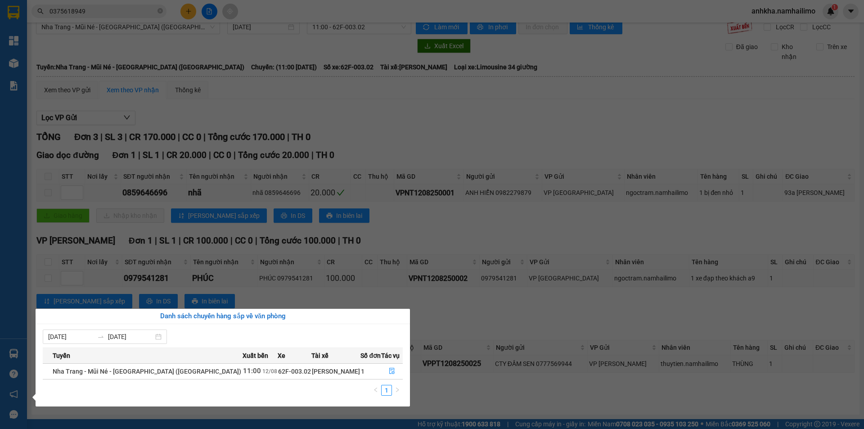
click at [431, 246] on section "Kết quả tìm kiếm ( 3 ) Bộ lọc Mã ĐH Trạng thái Món hàng Tổng cước Chưa cước Ngư…" at bounding box center [432, 214] width 864 height 429
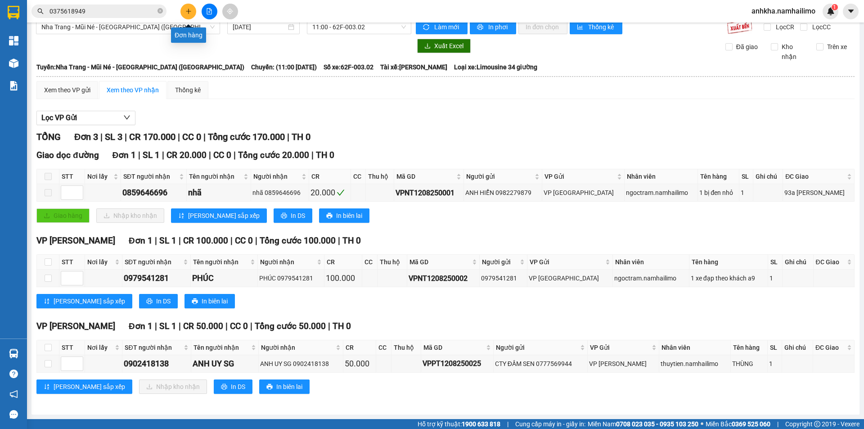
click at [183, 10] on button at bounding box center [188, 12] width 16 height 16
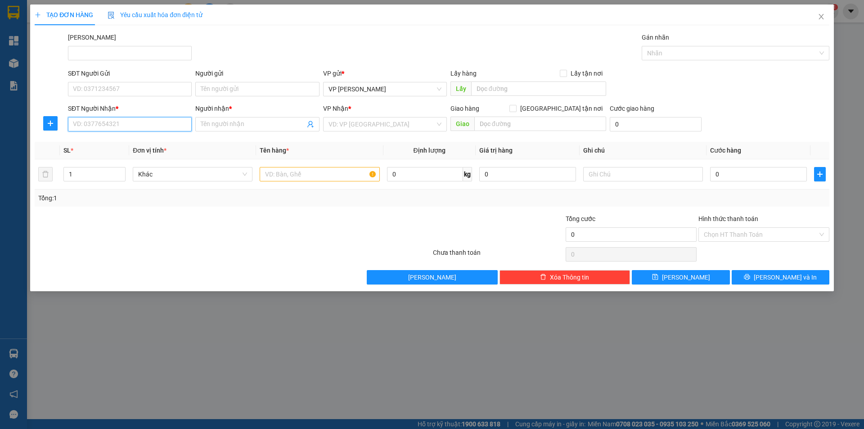
click at [107, 124] on input "SĐT Người Nhận *" at bounding box center [130, 124] width 124 height 14
drag, startPoint x: 87, startPoint y: 122, endPoint x: 61, endPoint y: 126, distance: 26.8
click at [61, 126] on div "SĐT Người Nhận * 926 Người nhận * Tên người nhận VP Nhận * VD: VP [GEOGRAPHIC_D…" at bounding box center [432, 120] width 797 height 32
click at [127, 143] on div "0937363292 - HUY" at bounding box center [129, 142] width 113 height 10
type input "0937363292"
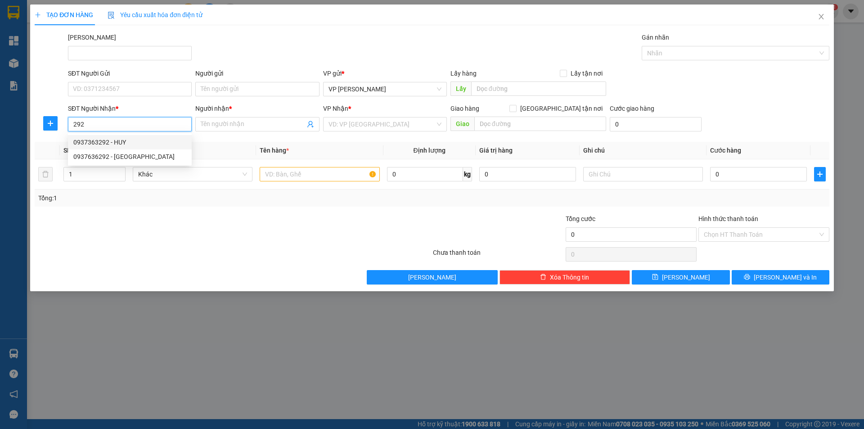
type input "HUY"
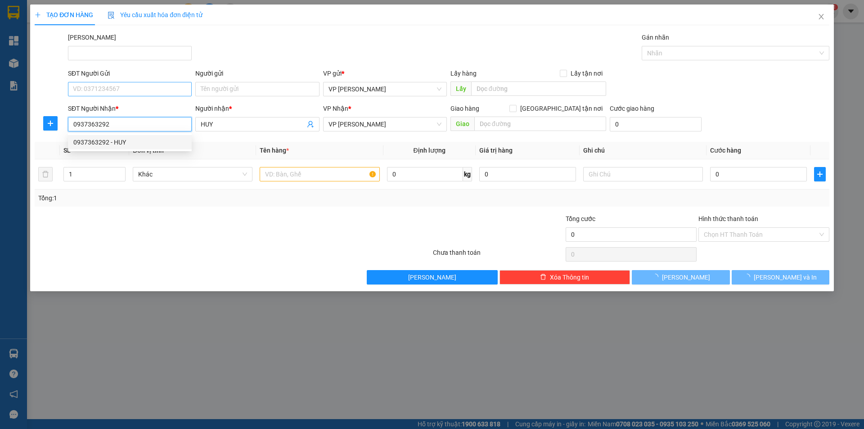
type input "20.000"
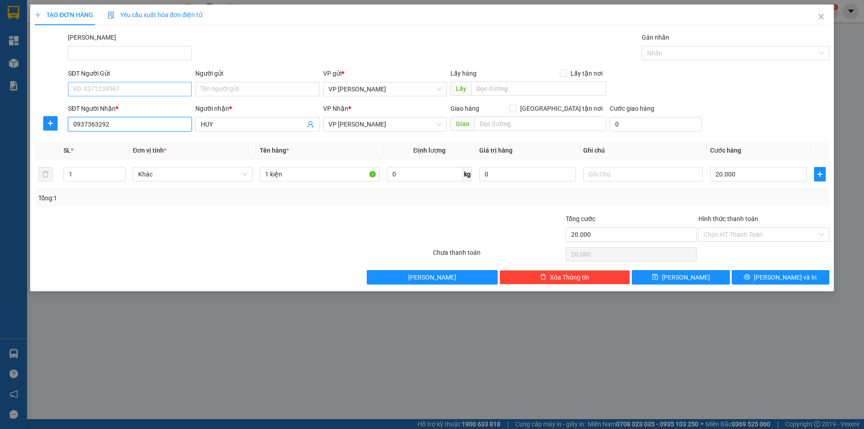
type input "0937363292"
click at [117, 88] on input "SĐT Người Gửi" at bounding box center [130, 89] width 124 height 14
click at [118, 112] on div "0585406566 - ngọc" at bounding box center [129, 107] width 113 height 10
type input "0585406566"
type input "ngọc"
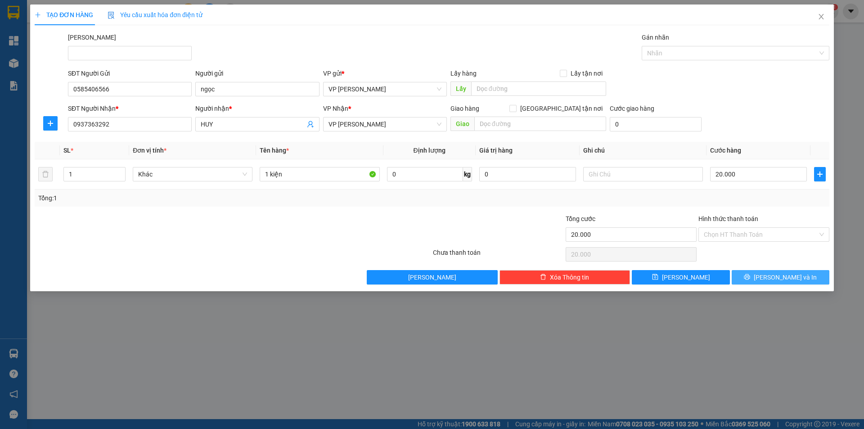
click at [771, 281] on button "[PERSON_NAME] và In" at bounding box center [781, 277] width 98 height 14
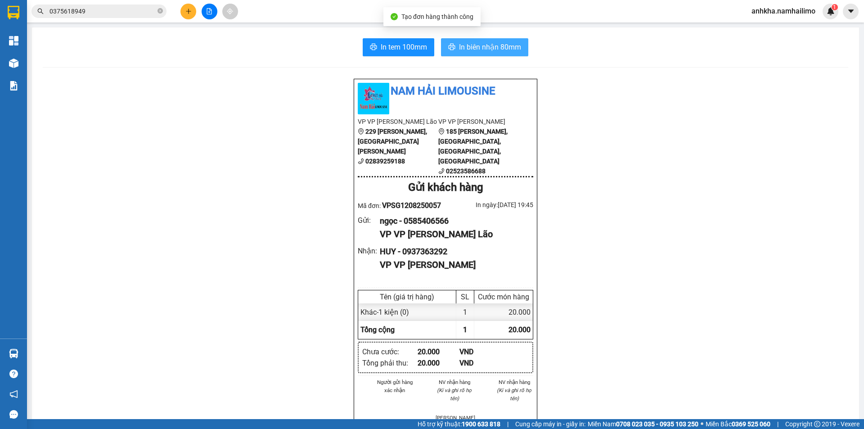
click at [483, 43] on span "In biên nhận 80mm" at bounding box center [490, 46] width 62 height 11
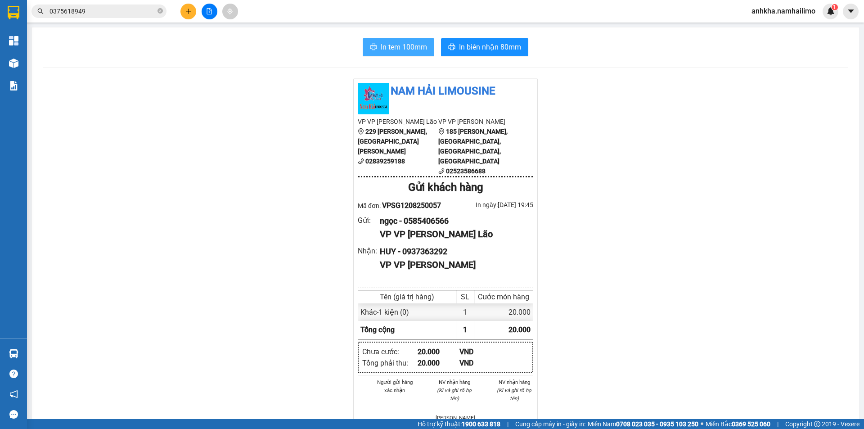
click at [382, 43] on span "In tem 100mm" at bounding box center [404, 46] width 46 height 11
click at [188, 1] on div "Kết quả tìm kiếm ( 3 ) Bộ lọc Mã ĐH Trạng thái Món hàng Tổng cước Chưa cước Ngư…" at bounding box center [432, 11] width 864 height 23
click at [189, 6] on button at bounding box center [188, 12] width 16 height 16
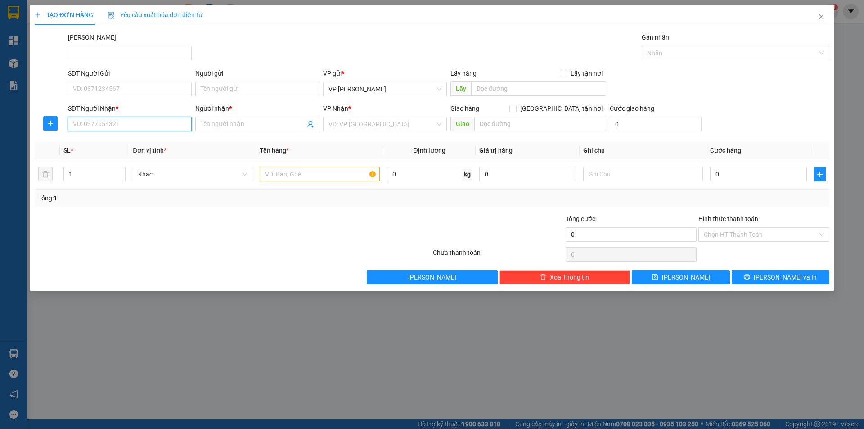
click at [92, 124] on input "SĐT Người Nhận *" at bounding box center [130, 124] width 124 height 14
type input "0568253357"
click at [234, 126] on input "Người nhận *" at bounding box center [253, 124] width 104 height 10
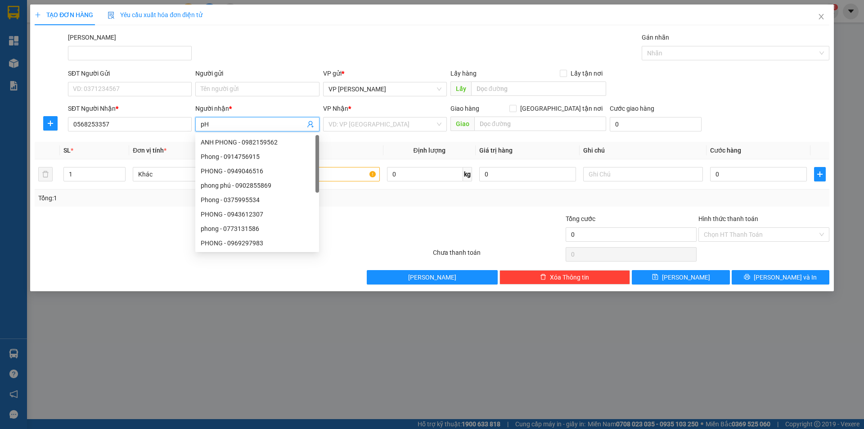
type input "p"
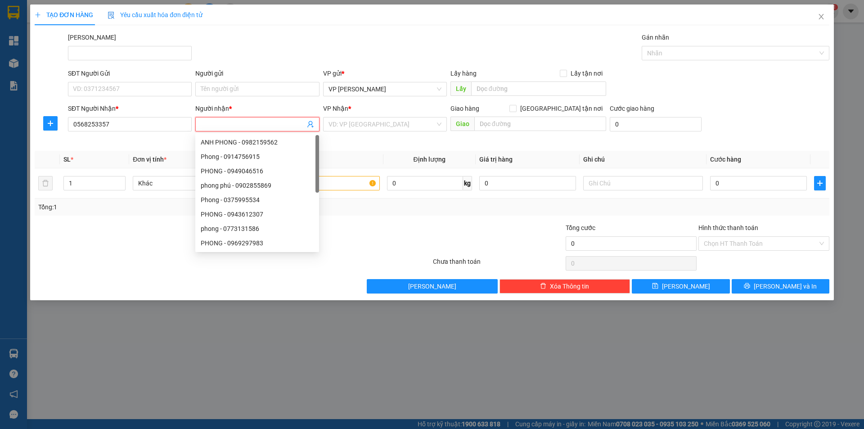
type input "t"
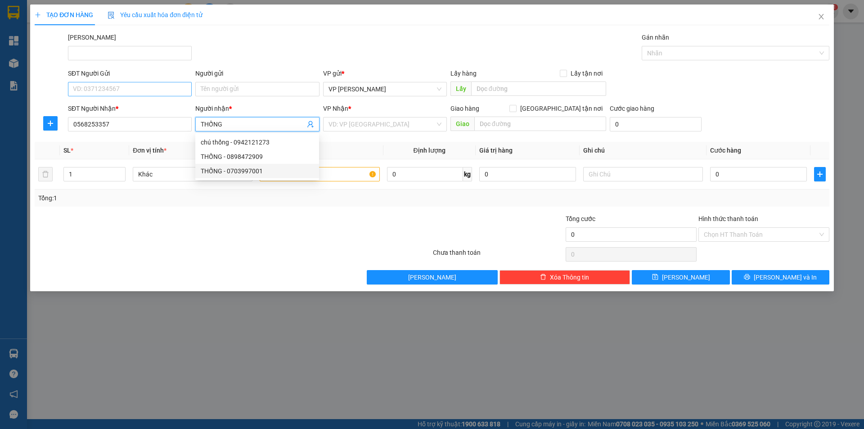
type input "THỐNG"
click at [89, 94] on input "SĐT Người Gửi" at bounding box center [130, 89] width 124 height 14
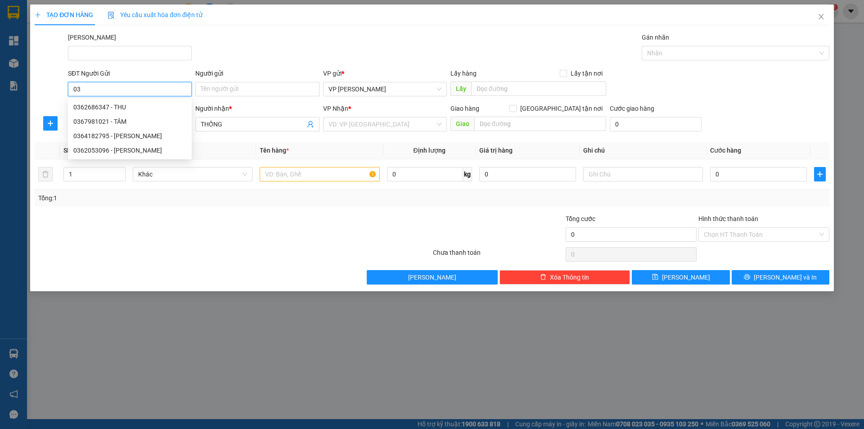
type input "0"
type input "0348099753"
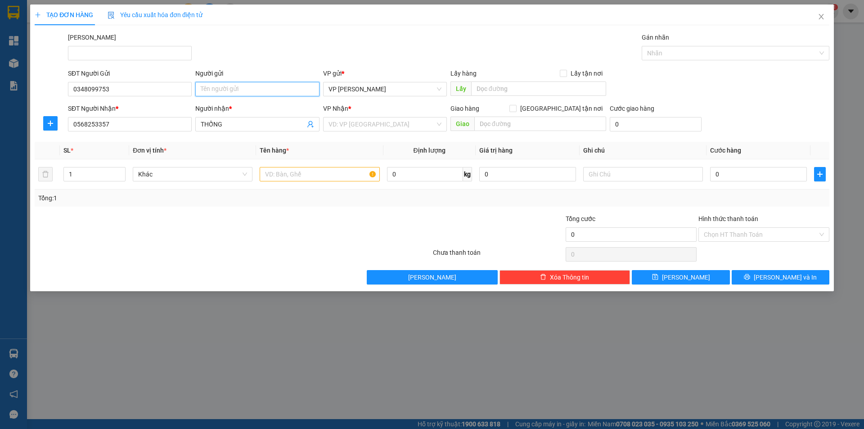
click at [220, 90] on input "Người gửi" at bounding box center [257, 89] width 124 height 14
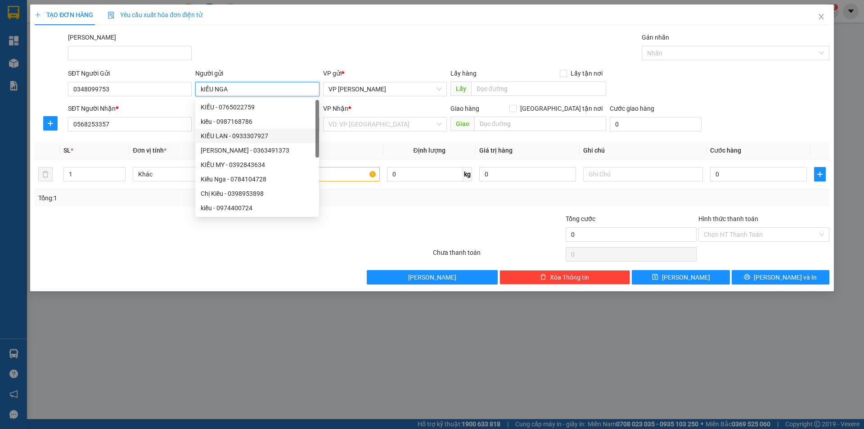
type input "kIỀU NGA"
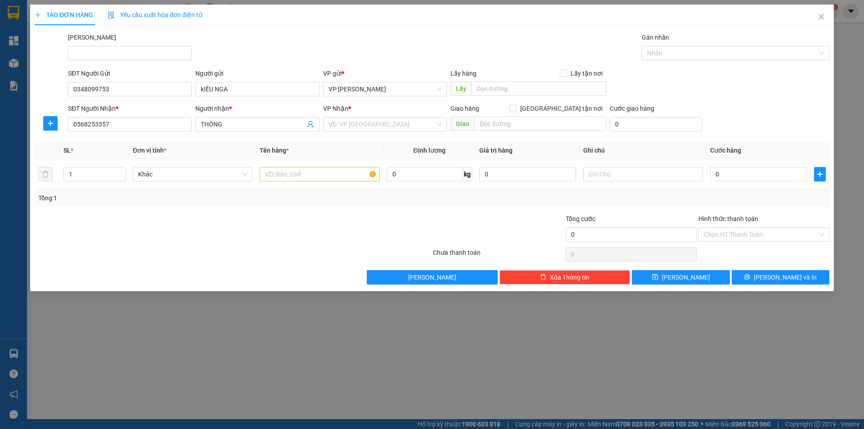
click at [363, 47] on div "[PERSON_NAME]" at bounding box center [448, 48] width 765 height 32
click at [352, 125] on input "search" at bounding box center [382, 124] width 107 height 14
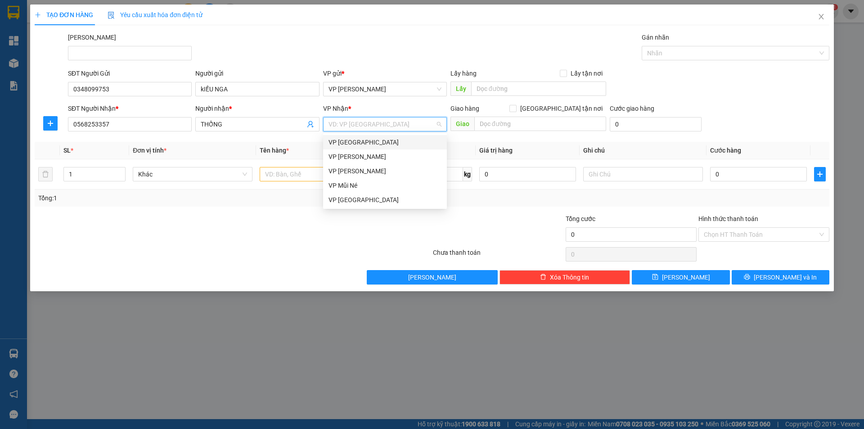
click at [340, 140] on div "VP [GEOGRAPHIC_DATA]" at bounding box center [385, 142] width 113 height 10
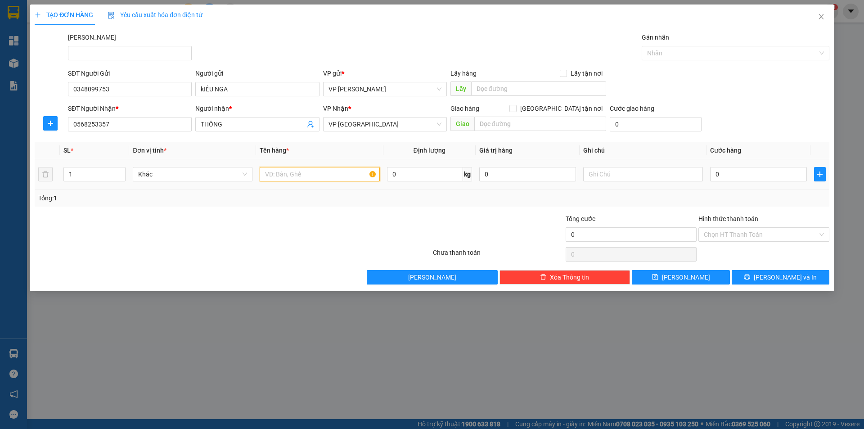
click at [279, 174] on input "text" at bounding box center [320, 174] width 120 height 14
type input "BS 59D3-12029"
click at [732, 171] on input "0" at bounding box center [758, 174] width 97 height 14
type input "3"
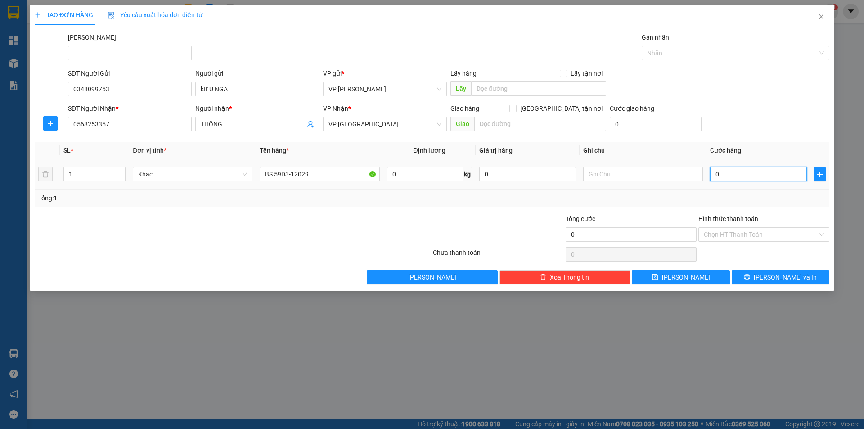
type input "3"
type input "35"
type input "350"
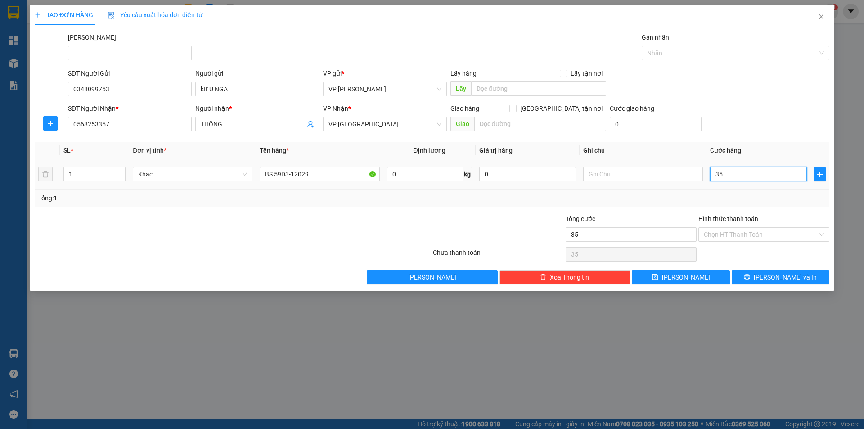
type input "350"
type input "350.000"
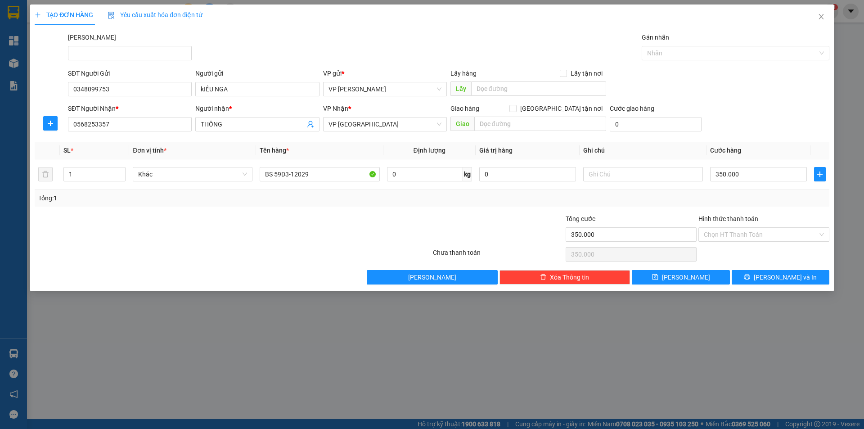
click at [752, 132] on div "SĐT Người Nhận * 0568253357 Người nhận * THỐNG VP Nhận * VP [GEOGRAPHIC_DATA] G…" at bounding box center [448, 120] width 765 height 32
click at [756, 276] on button "[PERSON_NAME] và In" at bounding box center [781, 277] width 98 height 14
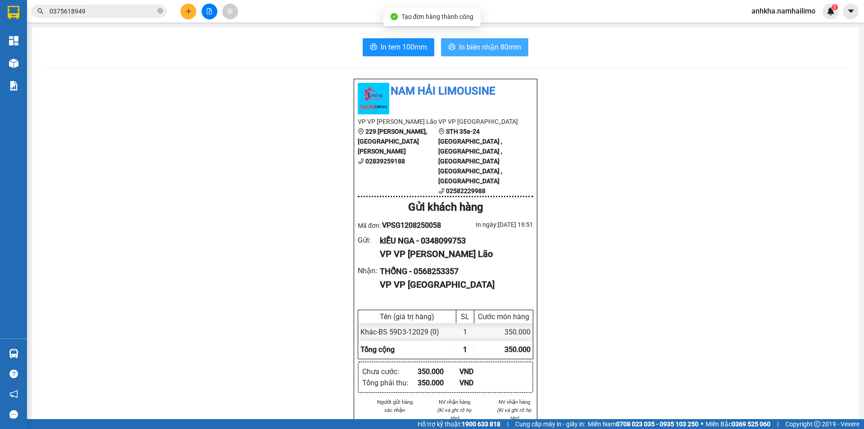
click at [459, 51] on span "In biên nhận 80mm" at bounding box center [490, 46] width 62 height 11
click at [382, 47] on span "In tem 100mm" at bounding box center [404, 46] width 46 height 11
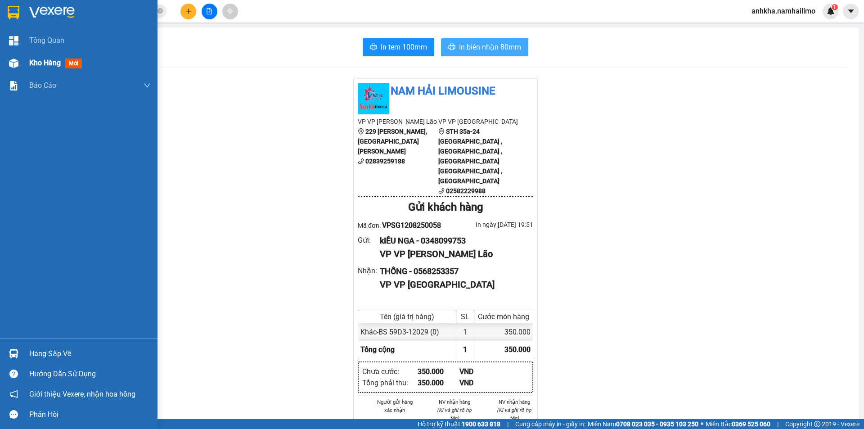
click at [17, 61] on img at bounding box center [13, 63] width 9 height 9
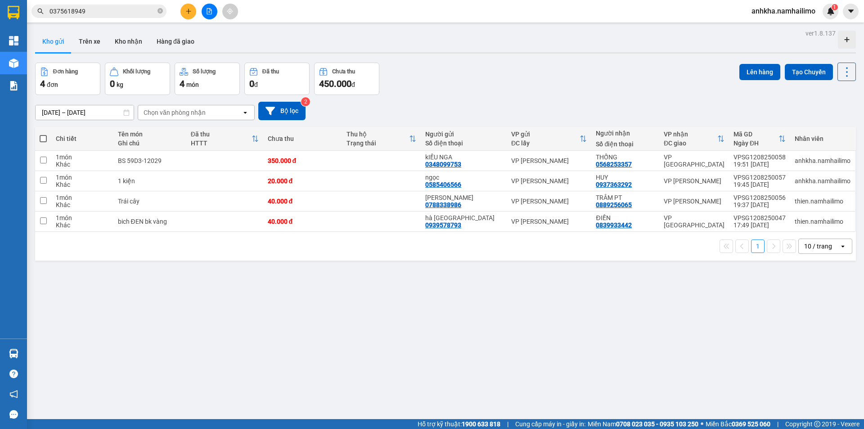
drag, startPoint x: 170, startPoint y: 281, endPoint x: 167, endPoint y: 267, distance: 14.3
click at [170, 279] on div "ver 1.8.137 Kho gửi Trên xe Kho nhận Hàng đã giao Đơn hàng 4 đơn Khối lượng 0 k…" at bounding box center [446, 241] width 828 height 429
click at [120, 32] on button "Kho nhận" at bounding box center [129, 42] width 42 height 22
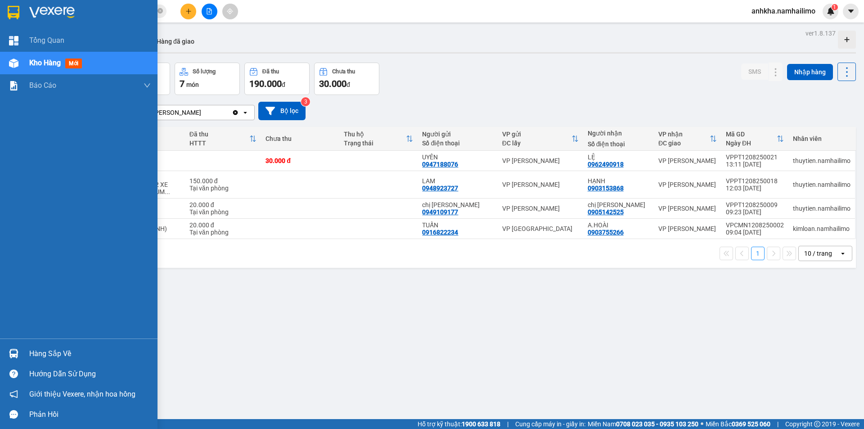
click at [16, 348] on div at bounding box center [14, 354] width 16 height 16
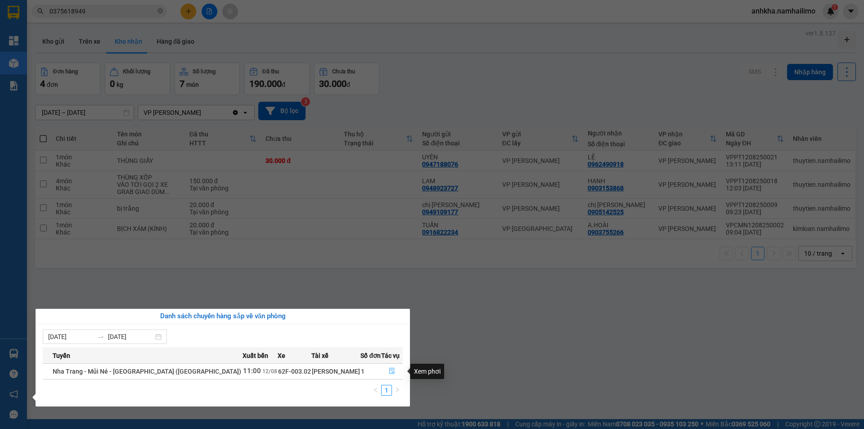
click at [388, 367] on button "button" at bounding box center [392, 371] width 21 height 14
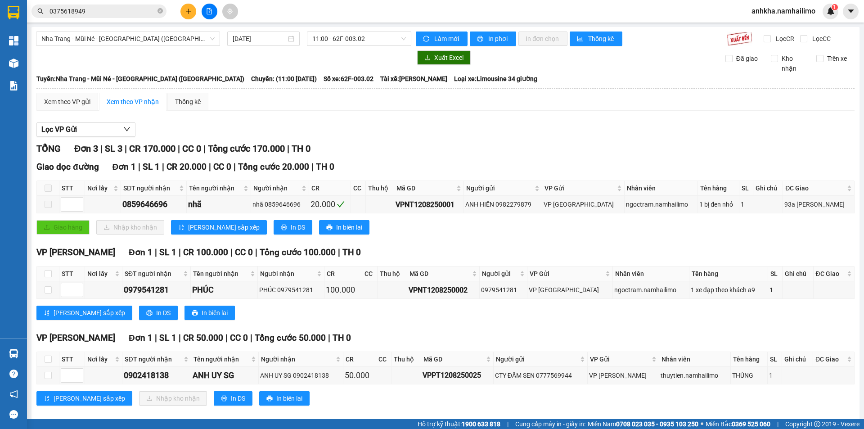
scroll to position [12, 0]
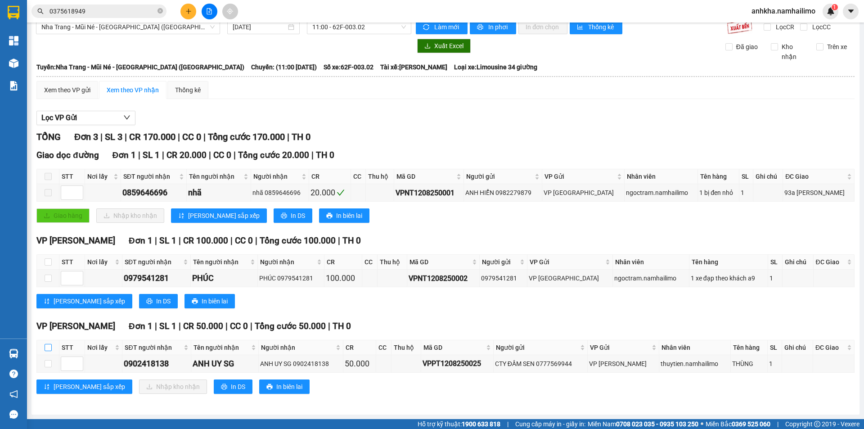
drag, startPoint x: 51, startPoint y: 345, endPoint x: 61, endPoint y: 348, distance: 10.4
click at [51, 346] on input "checkbox" at bounding box center [48, 347] width 7 height 7
checkbox input "true"
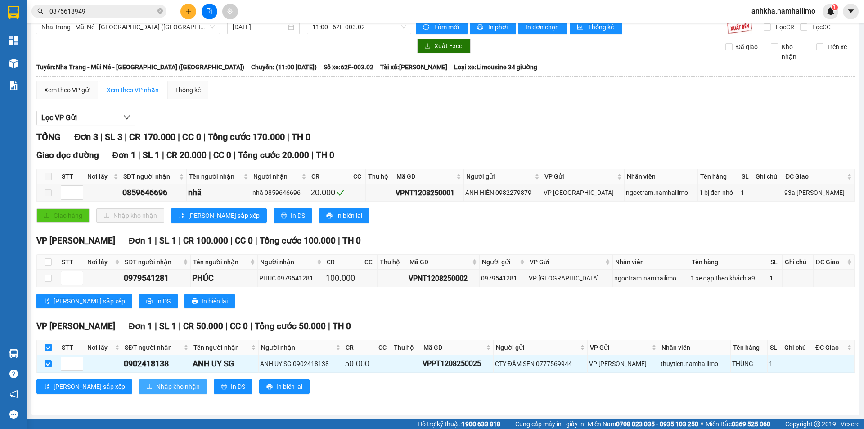
click at [156, 389] on span "Nhập kho nhận" at bounding box center [178, 387] width 44 height 10
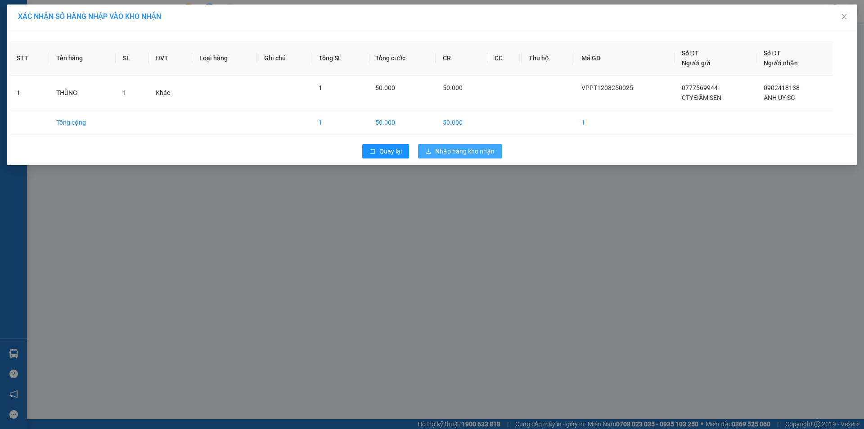
click at [448, 147] on span "Nhập hàng kho nhận" at bounding box center [464, 151] width 59 height 10
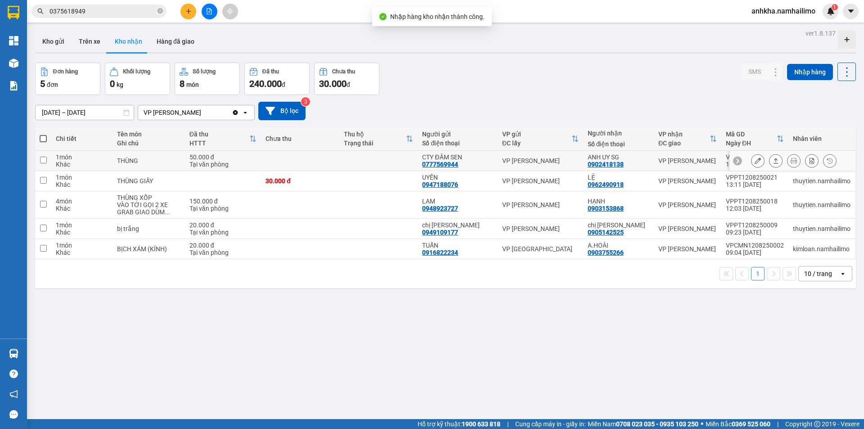
click at [752, 160] on button at bounding box center [758, 161] width 13 height 16
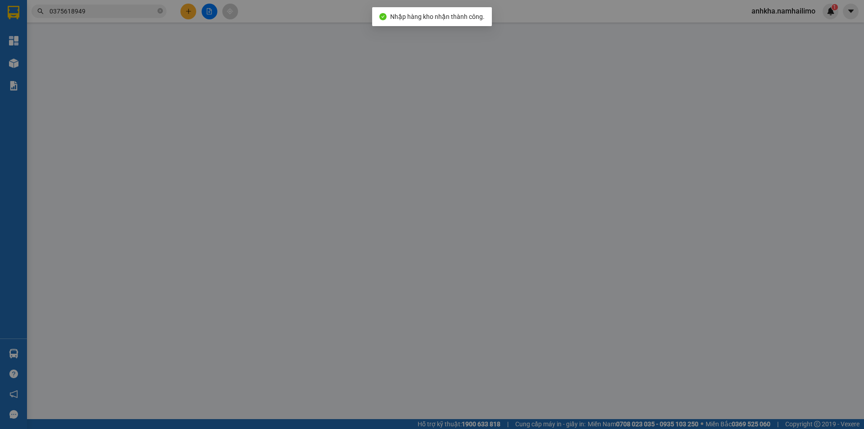
type input "0777569944"
type input "CTY ĐẦM SEN"
type input "0902418138"
type input "ANH UY SG"
type input "50.000"
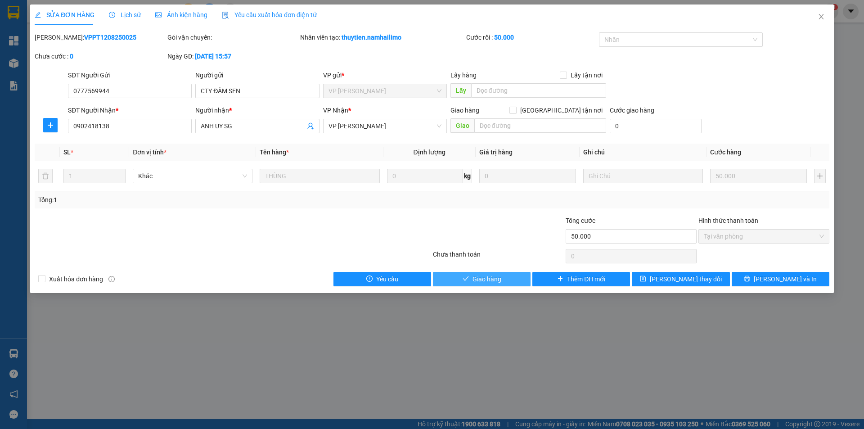
click at [475, 283] on span "Giao hàng" at bounding box center [487, 279] width 29 height 10
